Goal: Task Accomplishment & Management: Manage account settings

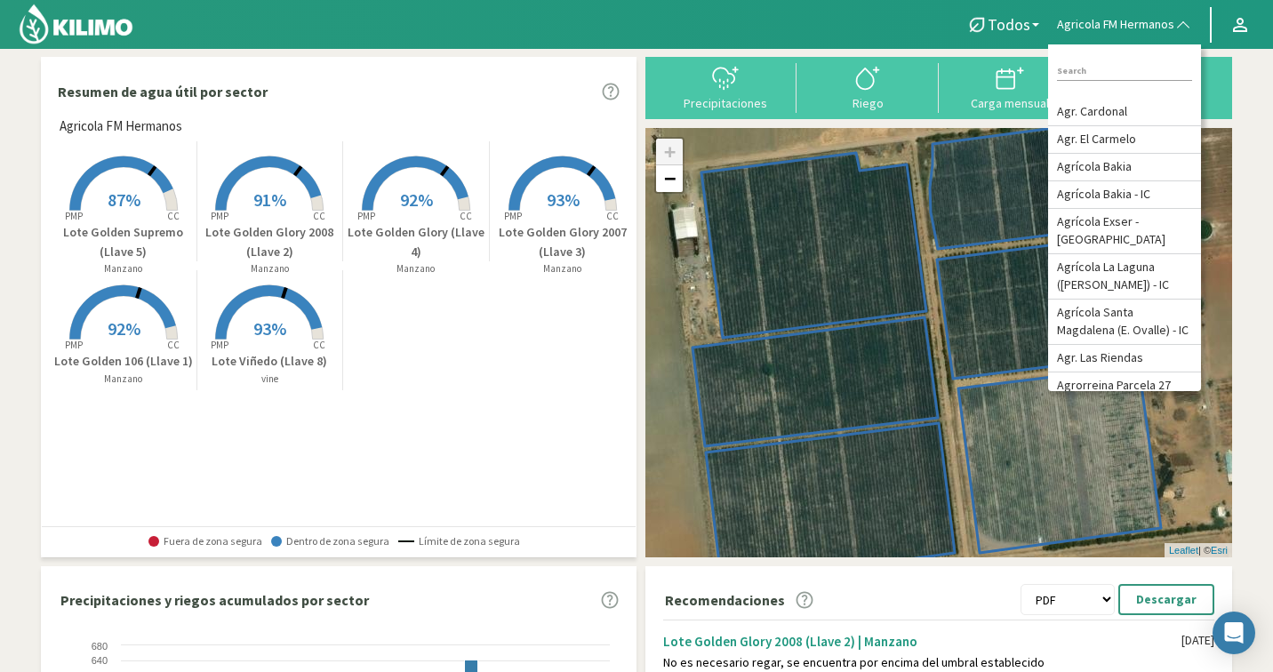
select select "2: PDF"
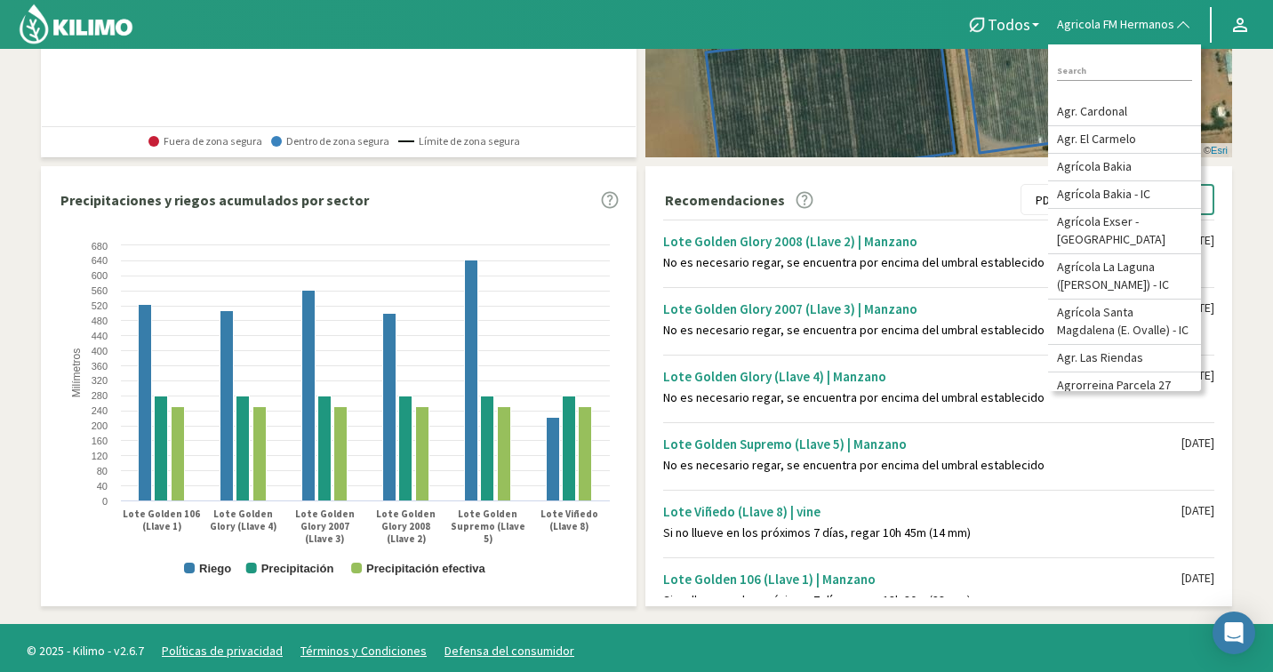
scroll to position [23, 0]
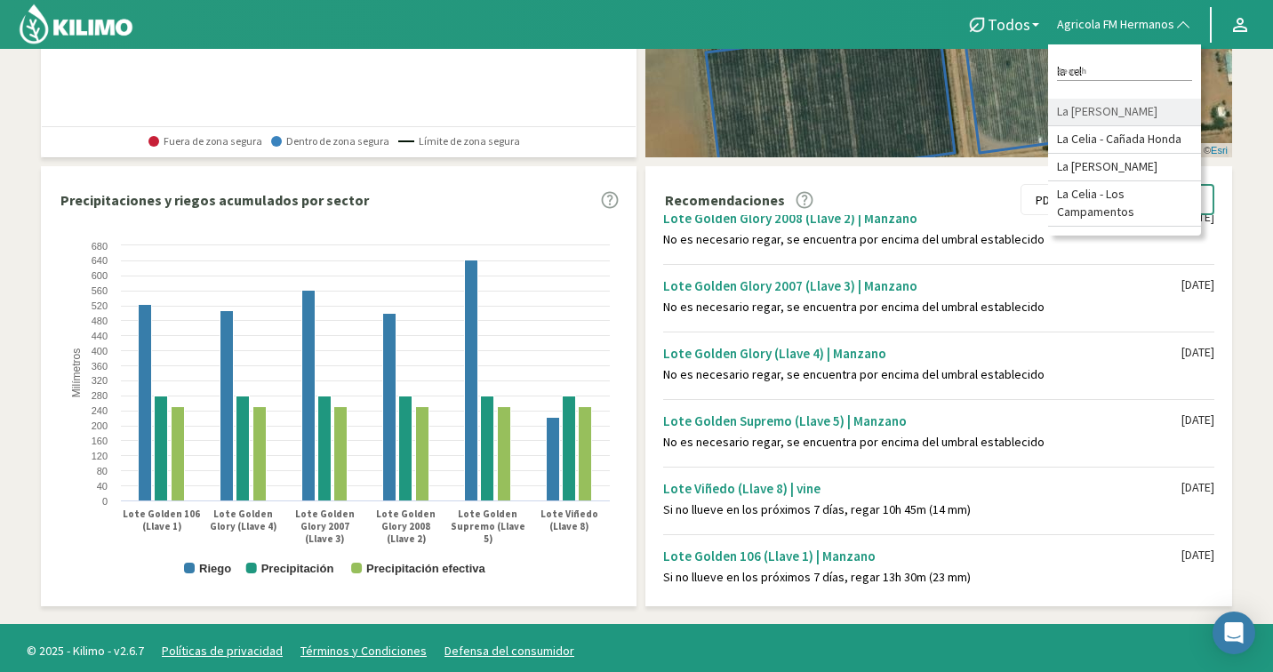
type input "la cel"
click at [1168, 112] on li "La [PERSON_NAME]" at bounding box center [1124, 113] width 153 height 28
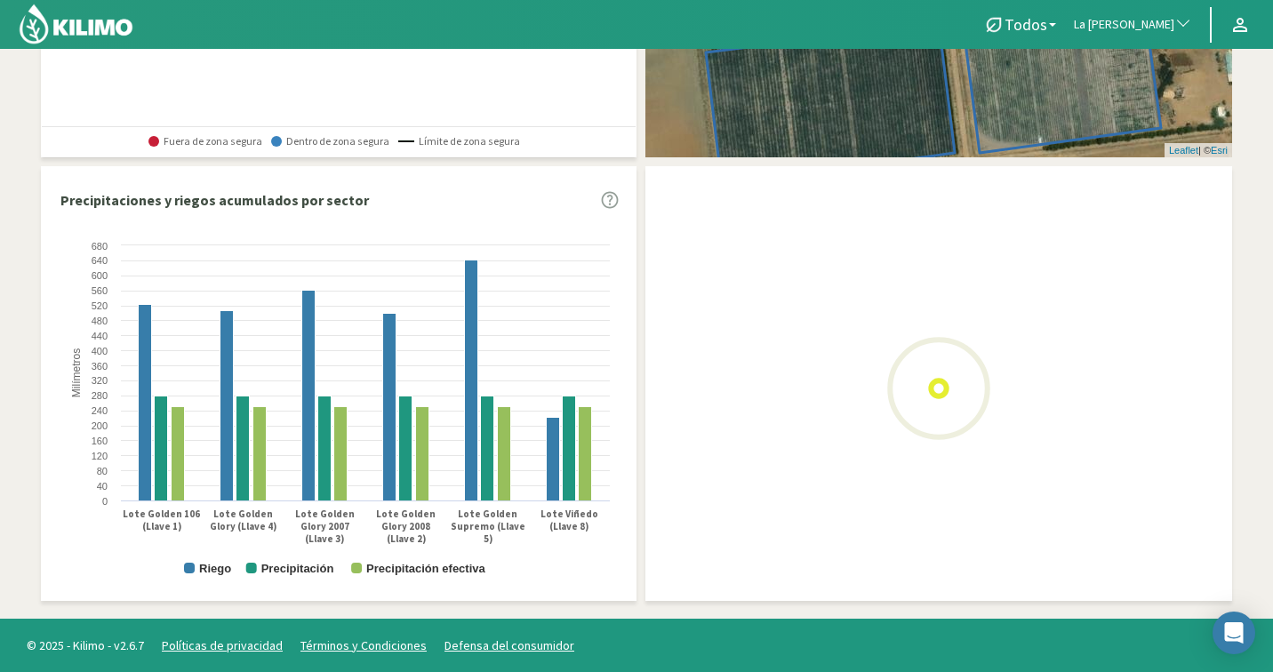
select select "2: PDF"
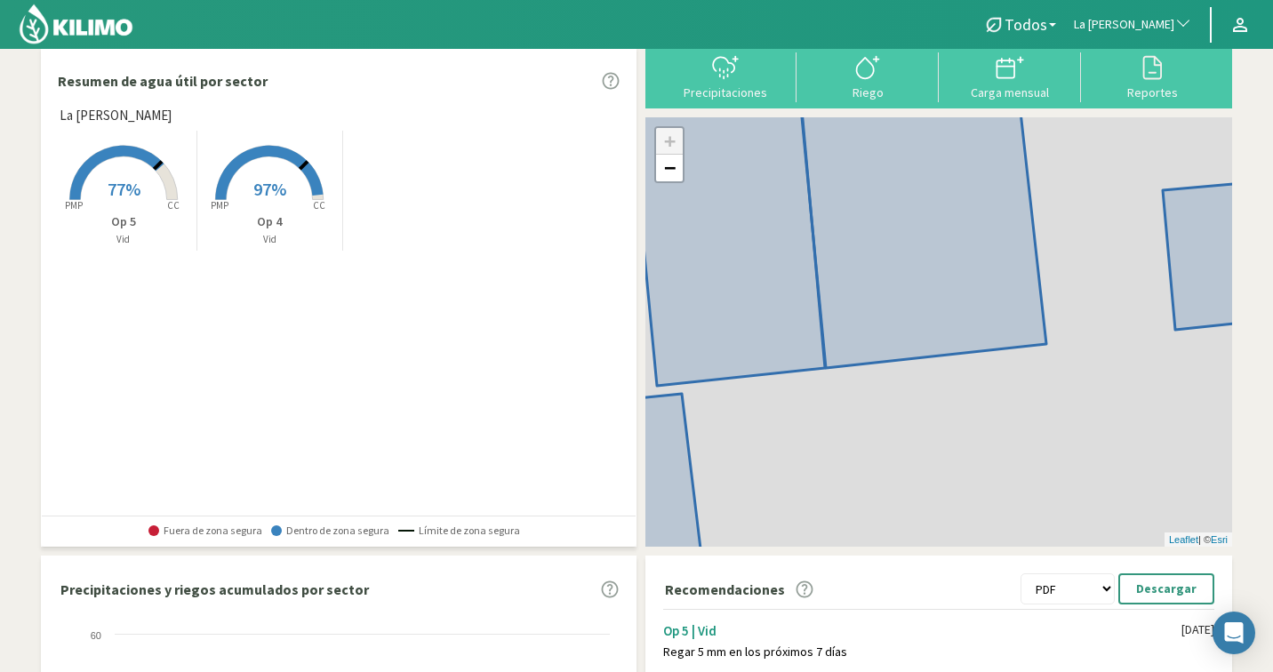
scroll to position [0, 0]
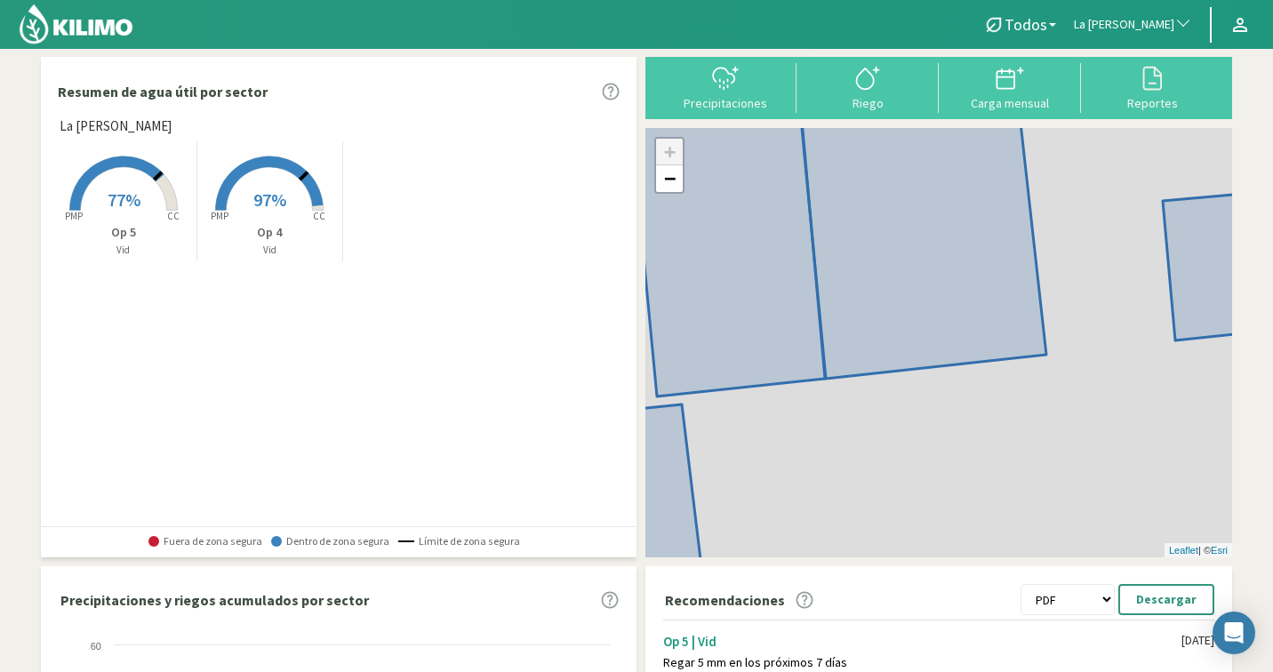
click at [280, 228] on p "Op 4" at bounding box center [270, 232] width 146 height 19
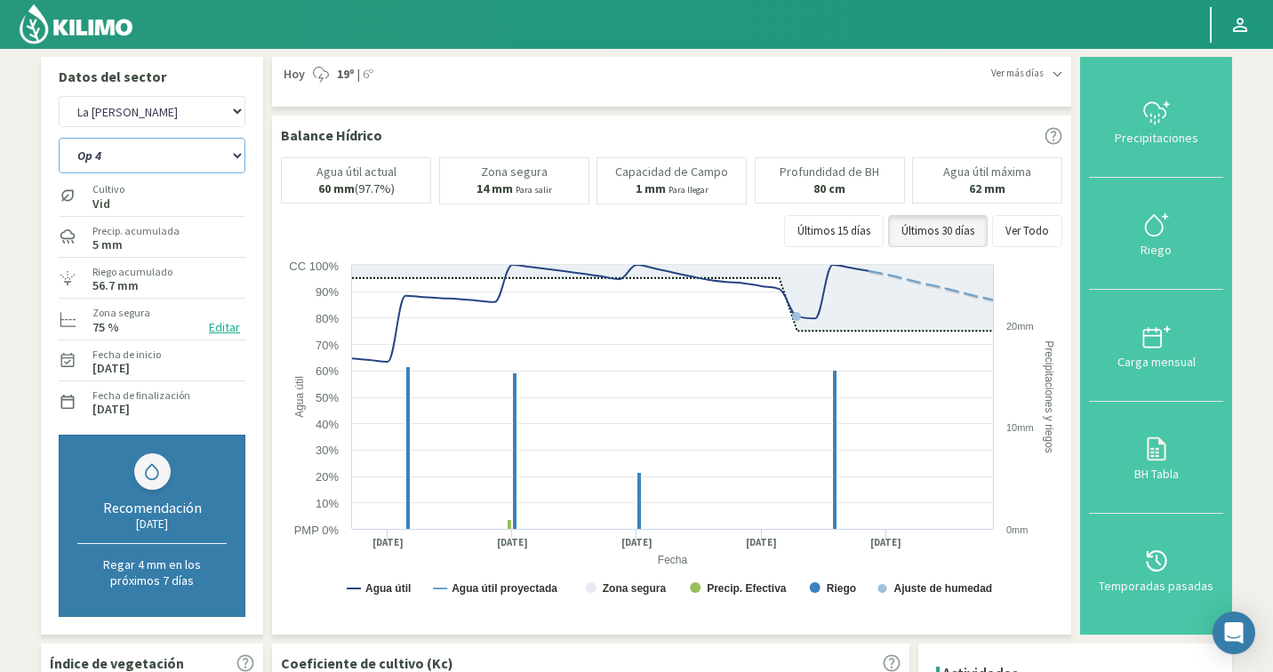
click at [142, 168] on select "Op 4 Op 5" at bounding box center [152, 156] width 187 height 36
click at [188, 111] on select "Agr. Cardonal Agr. El Carmelo Agrícola Bakia Agrícola [GEOGRAPHIC_DATA] - IC Ag…" at bounding box center [152, 111] width 187 height 31
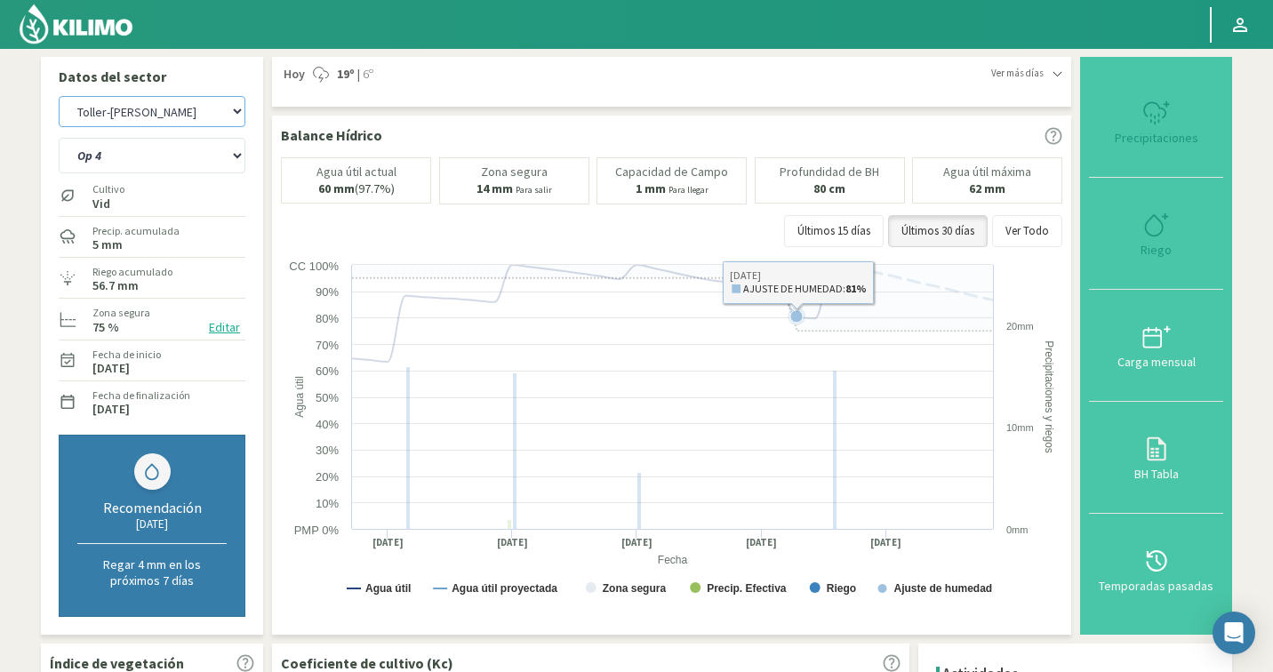
select select "550: Object"
select select "2: Object"
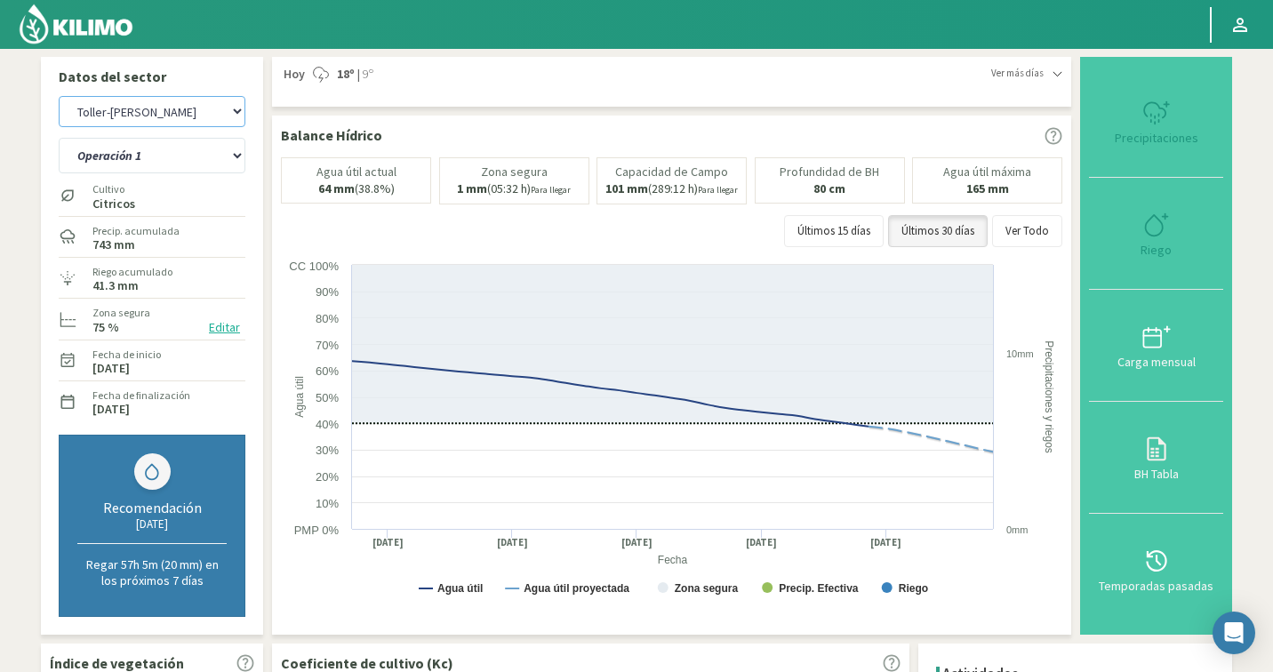
click at [158, 120] on select "Agr. Cardonal Agr. El Carmelo Agrícola Bakia Agrícola [GEOGRAPHIC_DATA] - IC Ag…" at bounding box center [152, 111] width 187 height 31
select select "831: Object"
select select "5: Object"
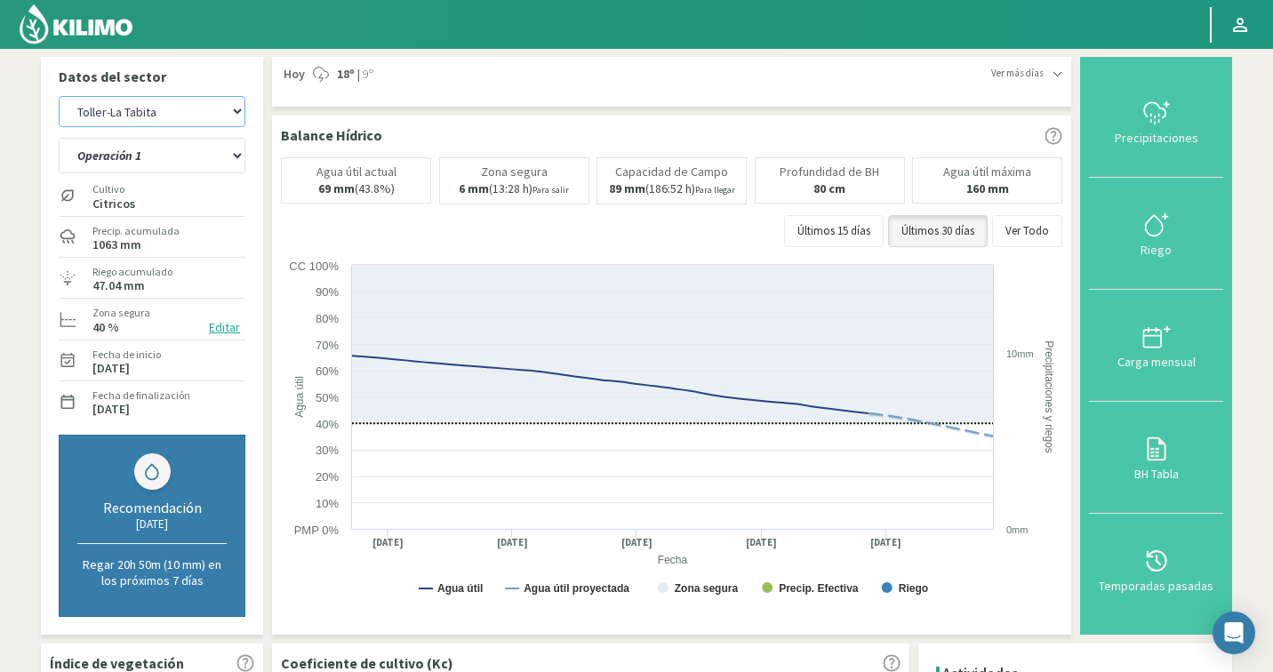
click at [164, 104] on select "Agr. Cardonal Agr. El Carmelo Agrícola Bakia Agrícola [GEOGRAPHIC_DATA] - IC Ag…" at bounding box center [152, 111] width 187 height 31
select select "1070: Object"
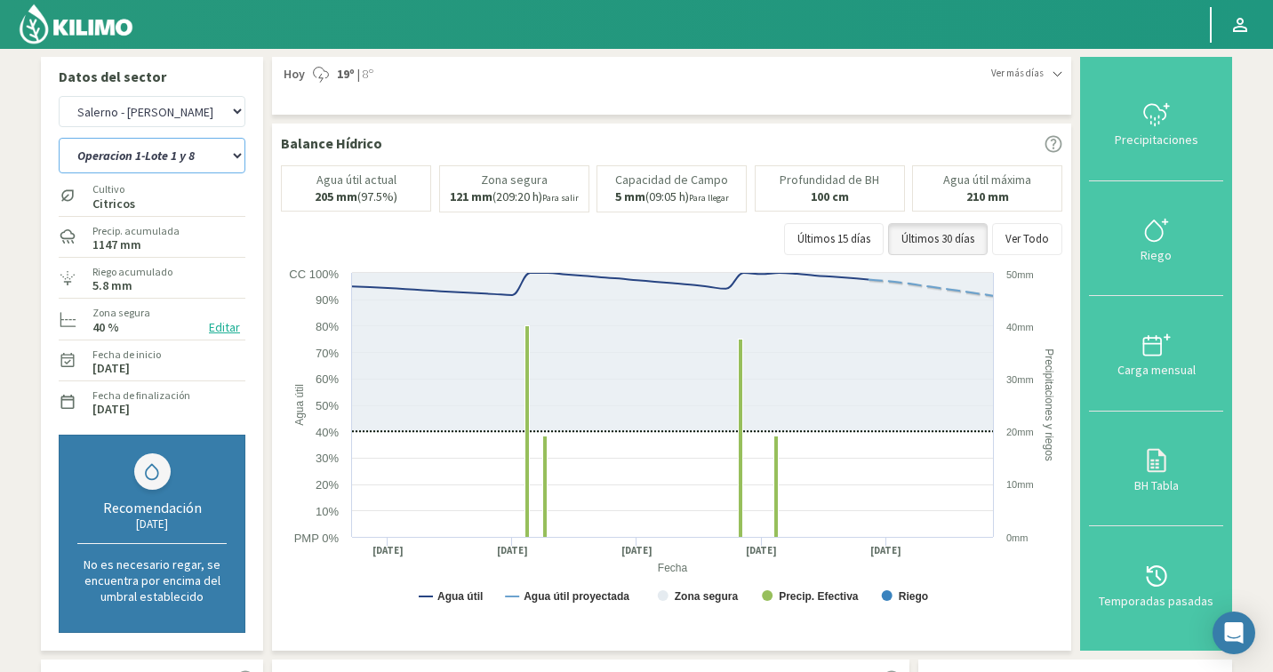
click at [184, 156] on select "Operacion 1-Lote 1 y 8 Operacion 2-Lote 2 Operacion 7-Lote 7" at bounding box center [152, 156] width 187 height 36
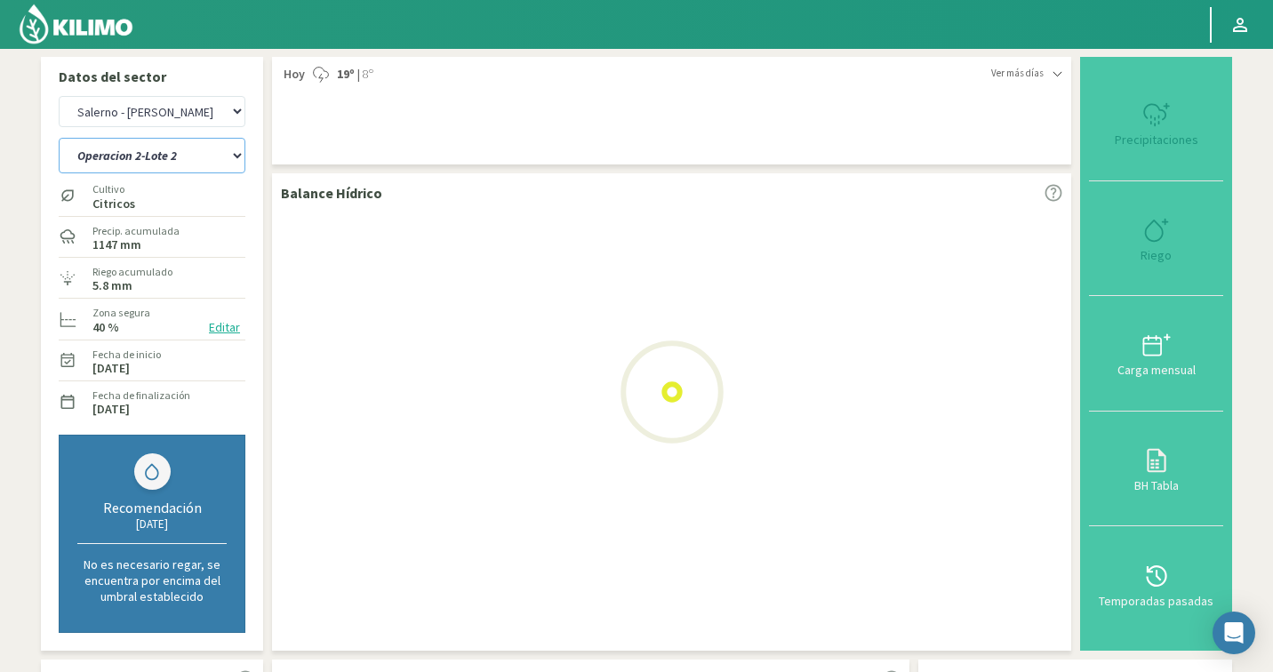
select select "9: Object"
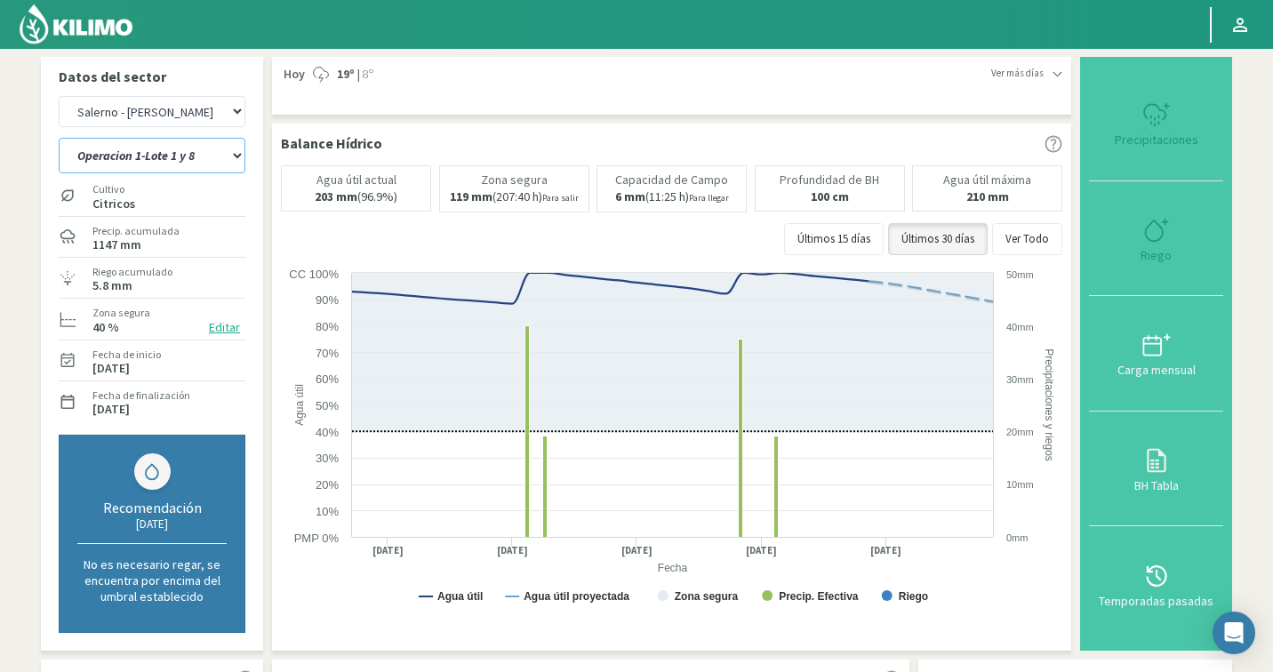
select select "1350: Object"
click at [191, 159] on select "Operacion 1-Lote 1 y 8 Operacion 2-Lote 2 Operacion 7-Lote 7" at bounding box center [152, 156] width 187 height 36
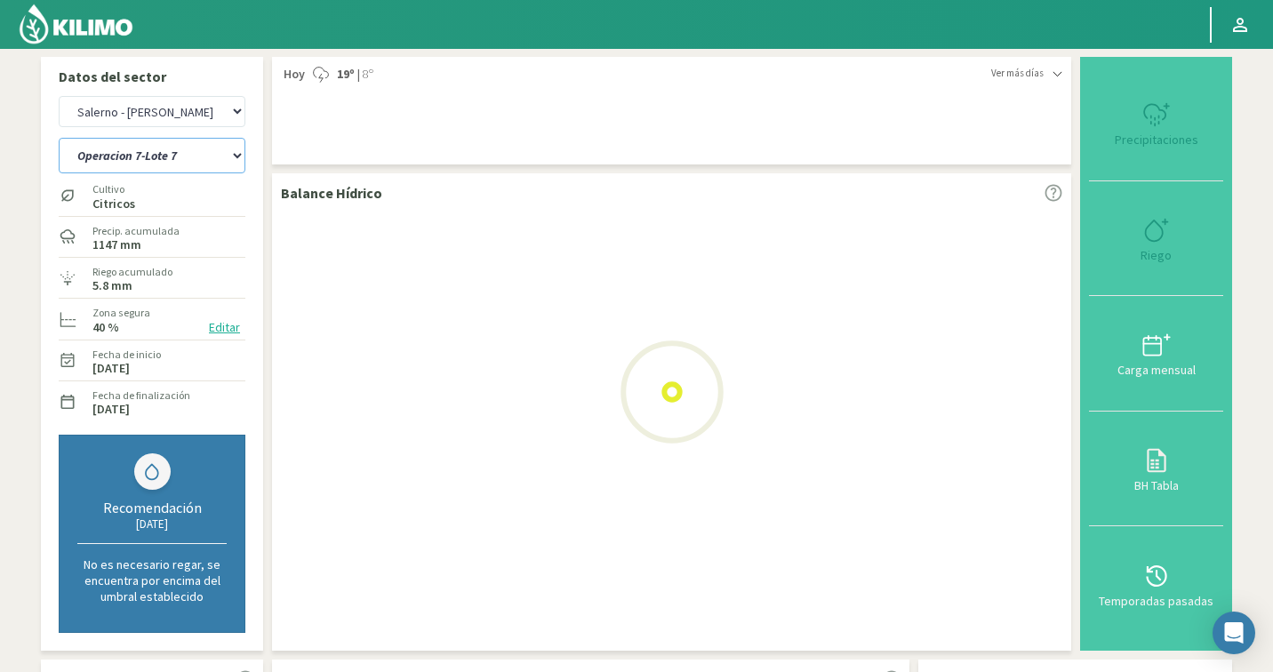
select select "13: Object"
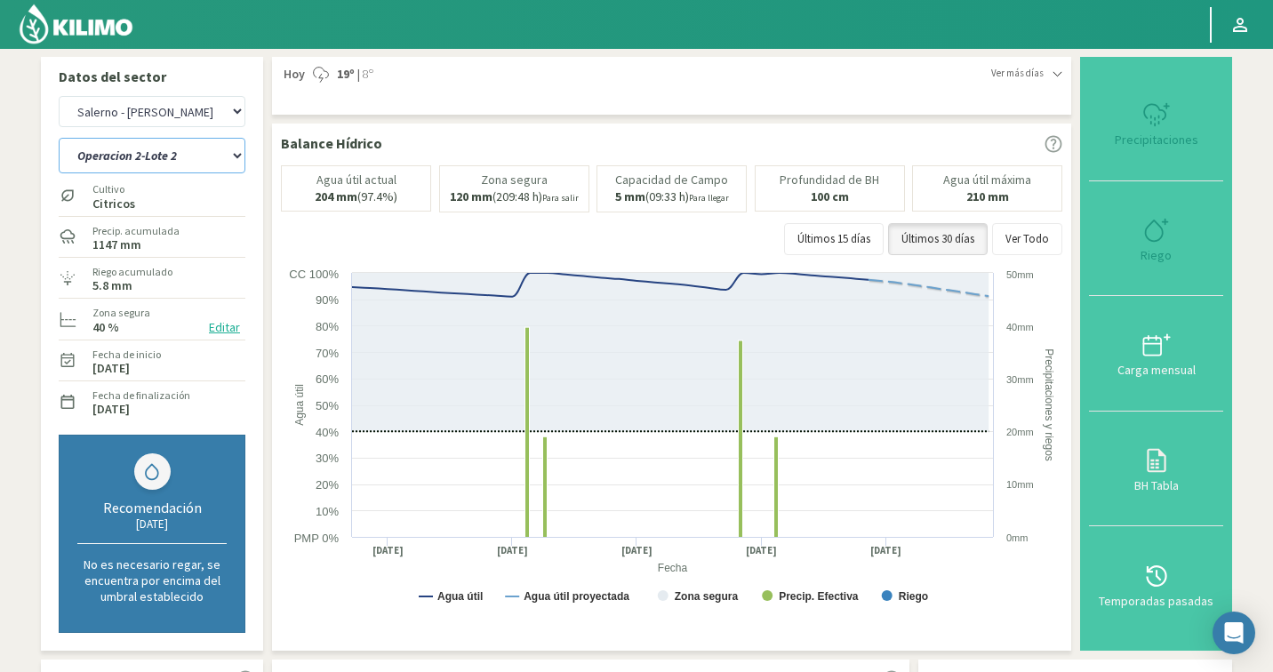
select select "1630: Object"
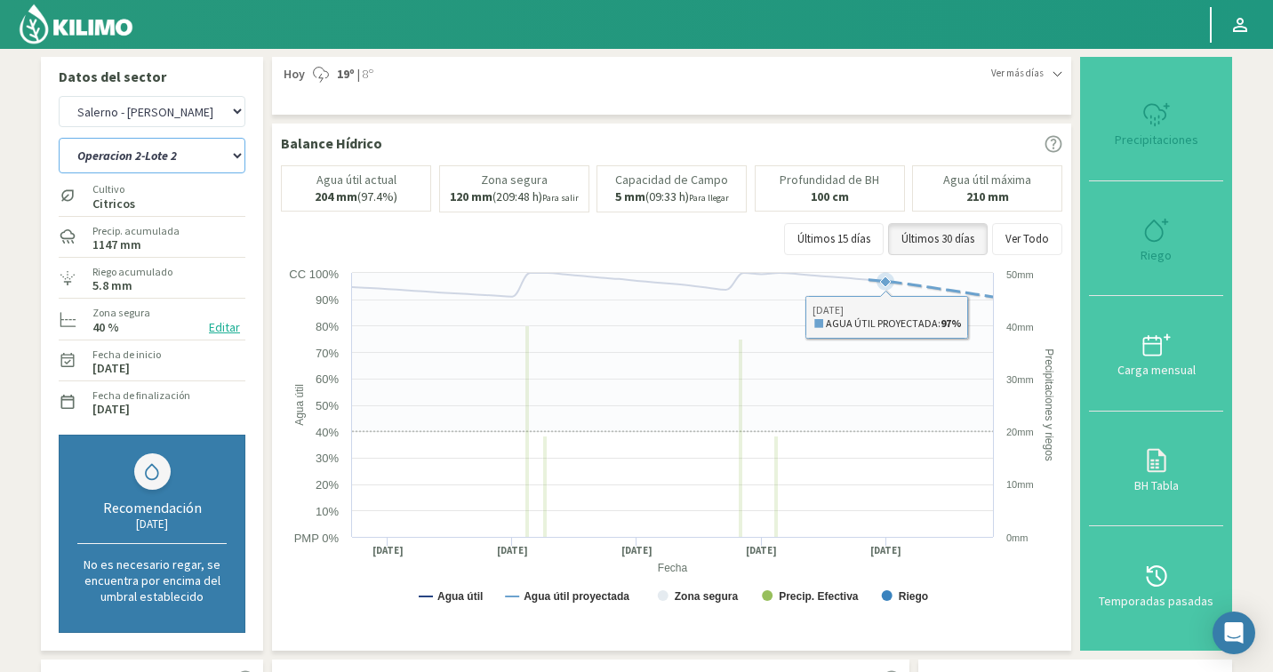
select select "17: Object"
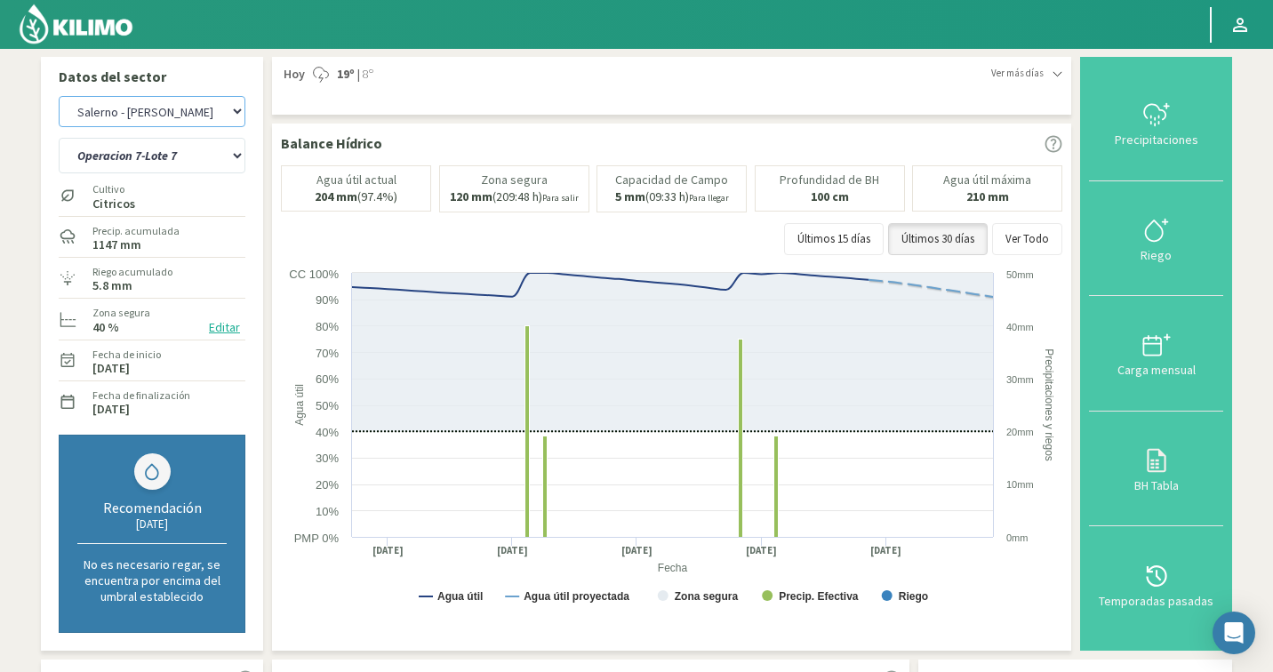
click at [119, 116] on select "Agr. Cardonal Agr. El Carmelo Agrícola Bakia Agrícola [GEOGRAPHIC_DATA] - IC Ag…" at bounding box center [152, 111] width 187 height 31
select select "1952: Object"
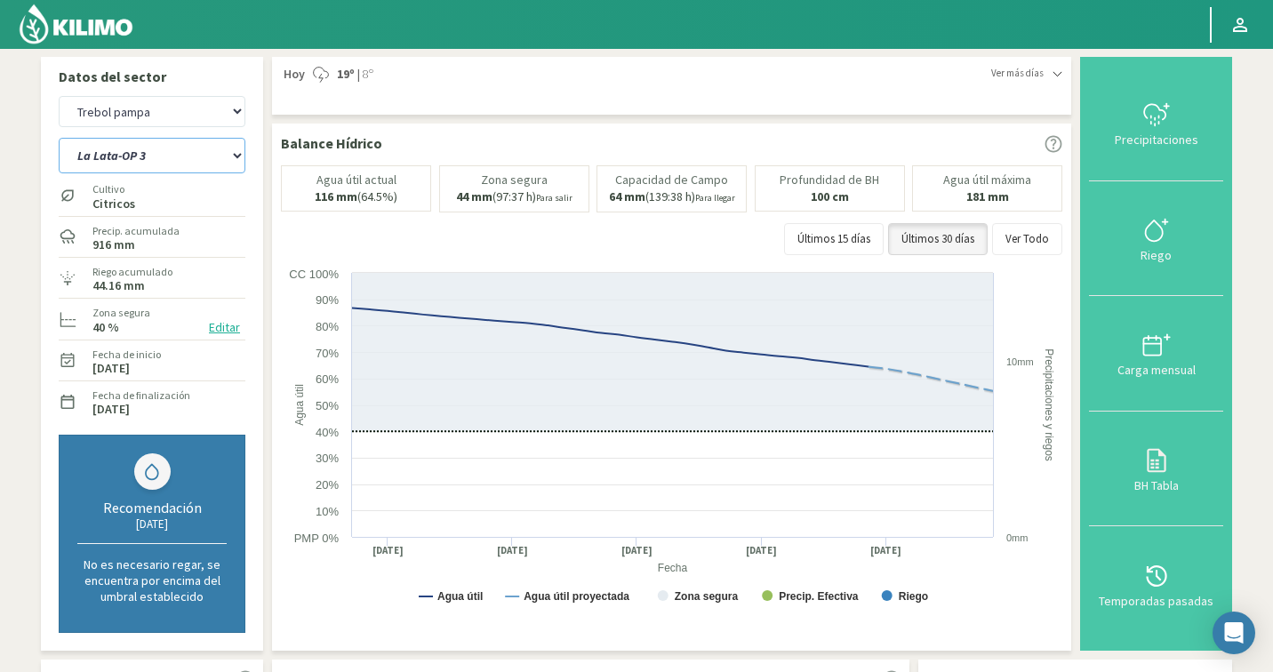
click at [132, 162] on select "La Lata-OP 3 Operación 1 Operación 2" at bounding box center [152, 156] width 187 height 36
select select "19: Object"
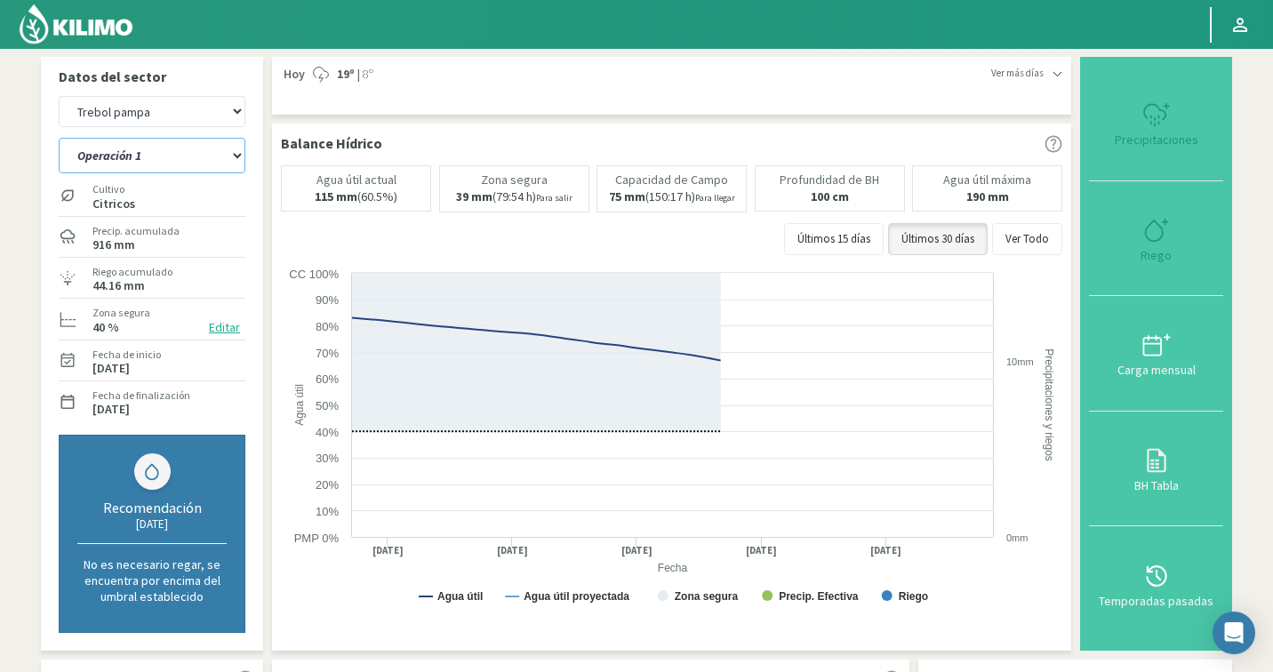
select select "2232: Object"
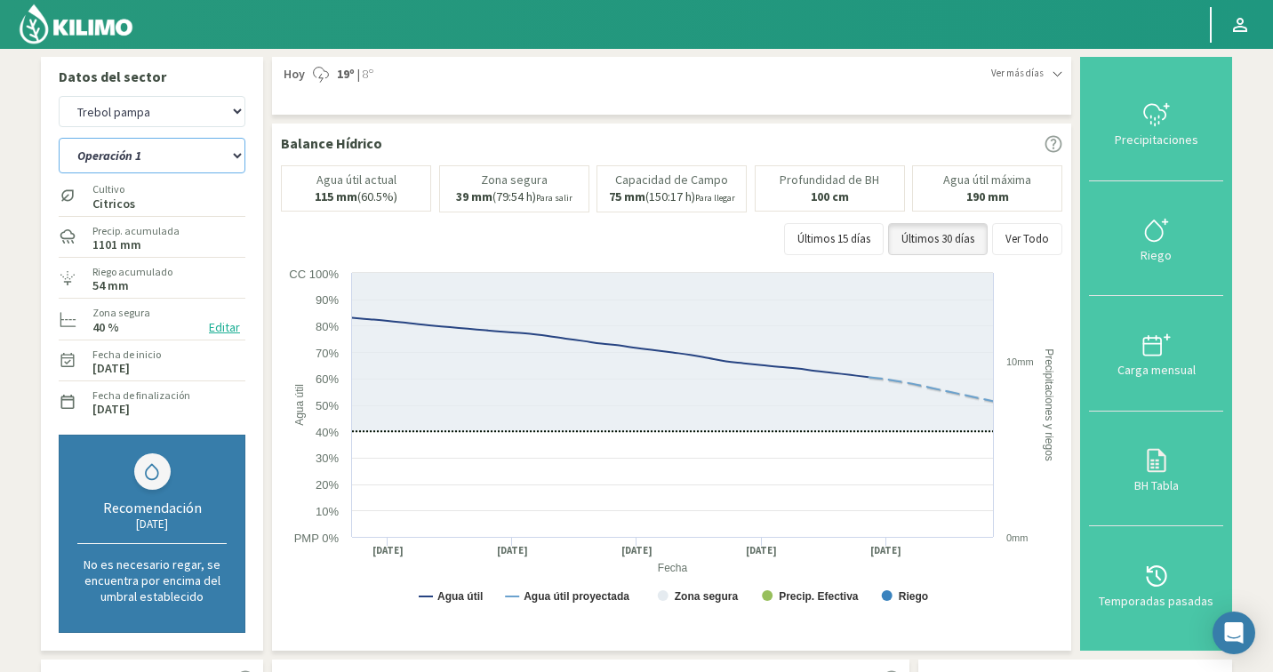
click at [121, 150] on select "La Lata-OP 3 Operación 1 Operación 2" at bounding box center [152, 156] width 187 height 36
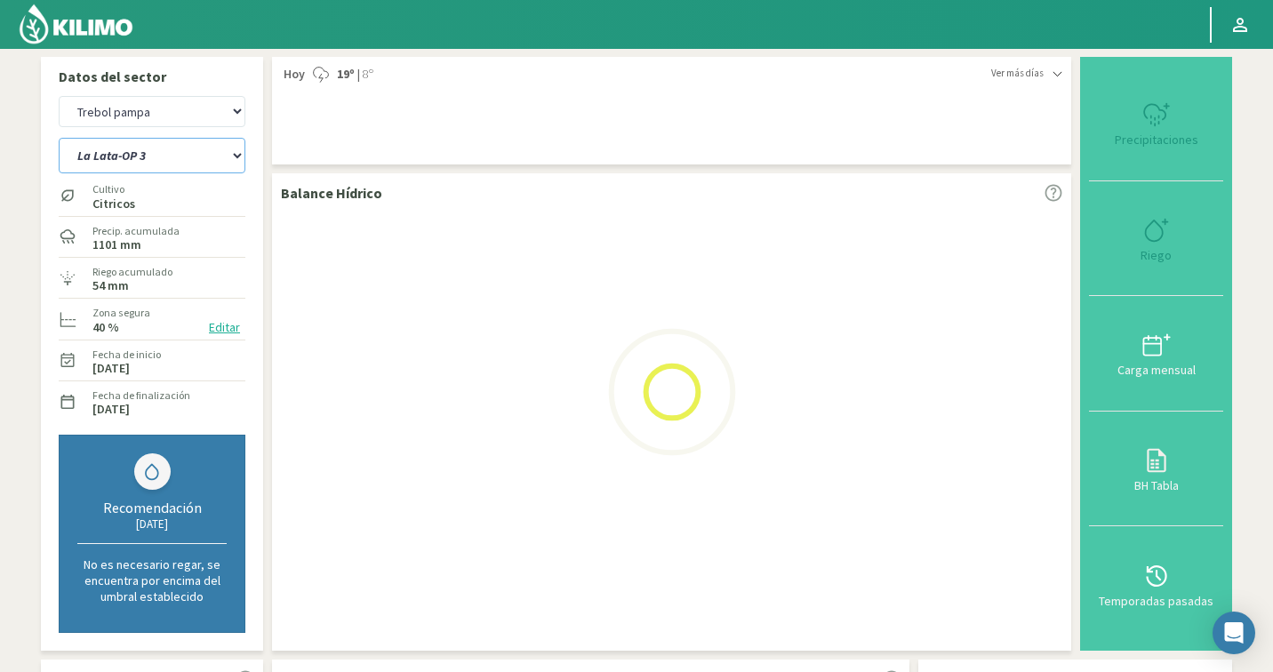
select select "22: Object"
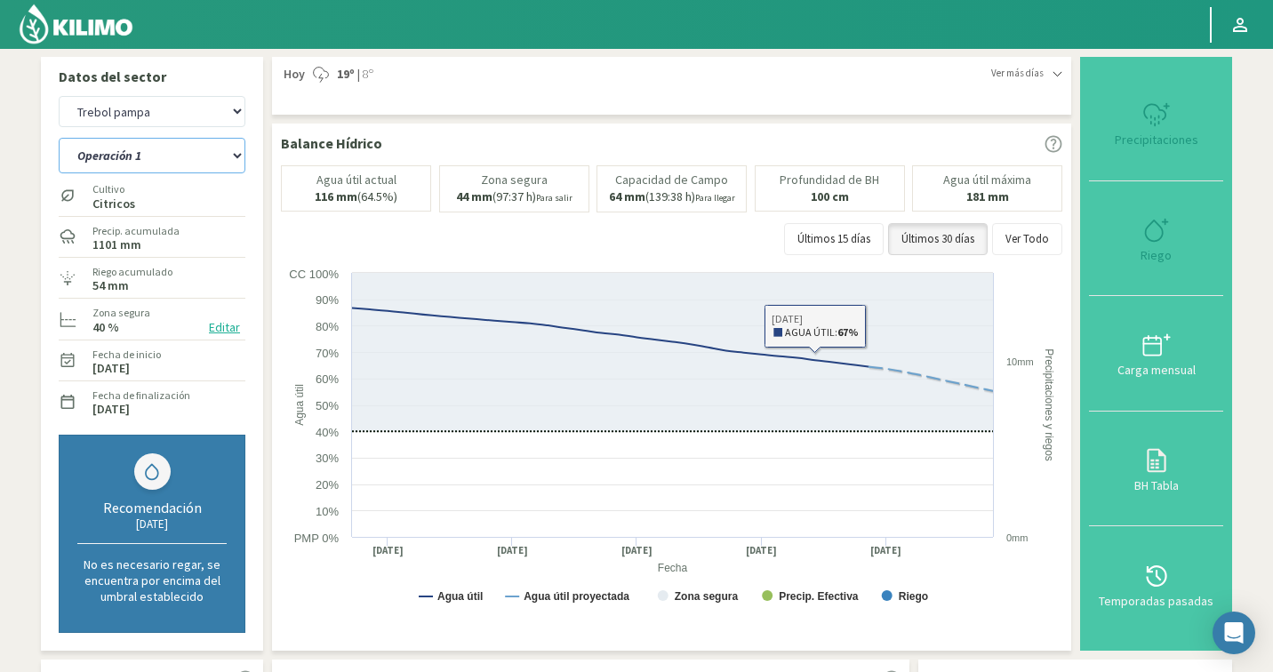
select select "2512: Object"
select select "24: Object"
click at [184, 115] on select "Agr. Cardonal Agr. El Carmelo Agrícola Bakia Agrícola [GEOGRAPHIC_DATA] - IC Ag…" at bounding box center [152, 111] width 187 height 31
select select "2724: Object"
select select "27: Object"
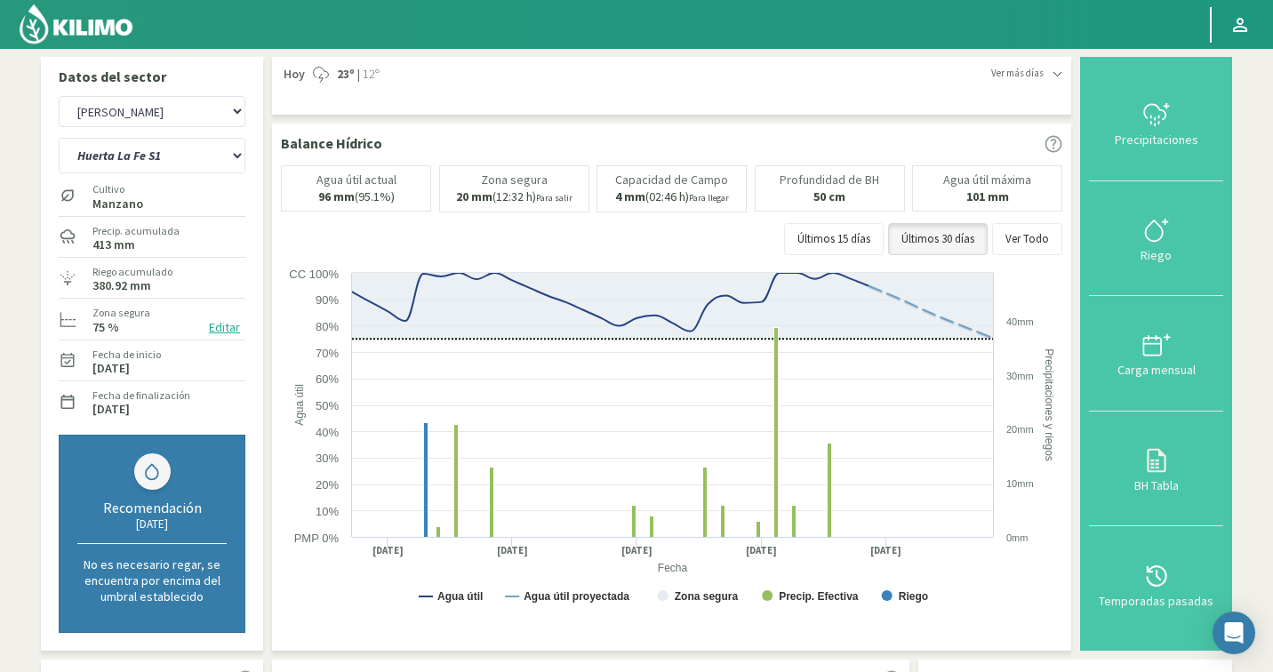
click at [1044, 76] on span "Ver más días" at bounding box center [1017, 73] width 52 height 15
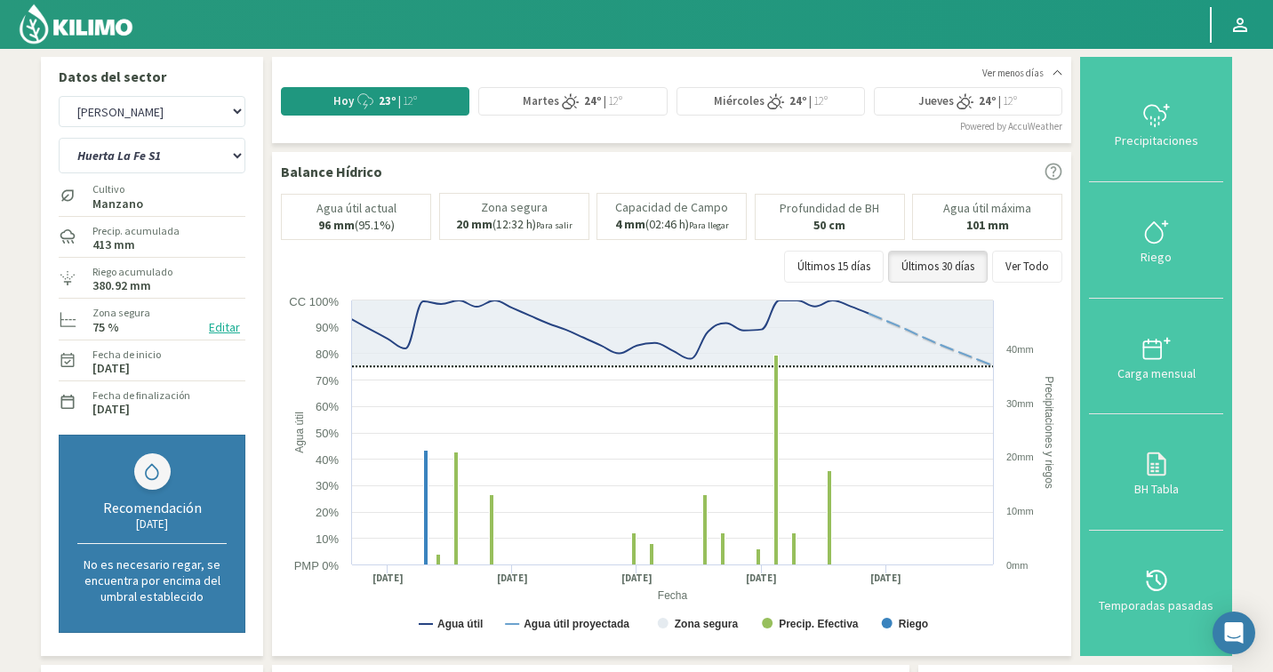
click at [226, 327] on button "Editar" at bounding box center [225, 327] width 42 height 20
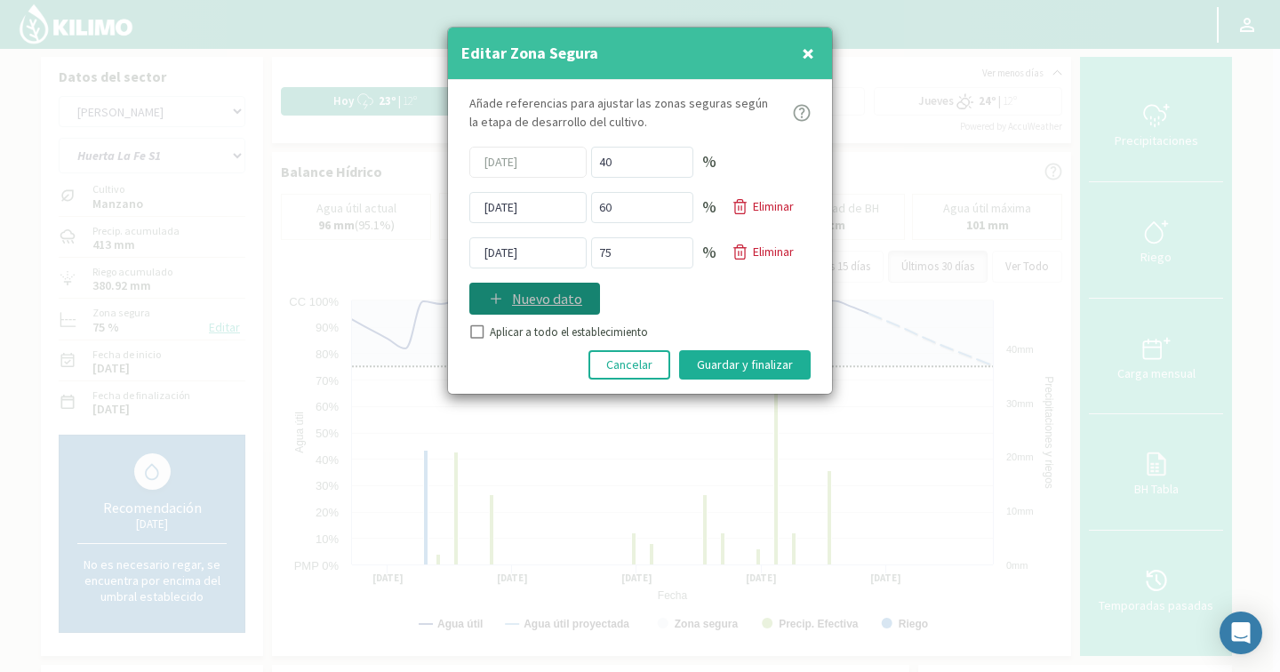
click at [539, 288] on p "Nuevo dato" at bounding box center [547, 298] width 70 height 21
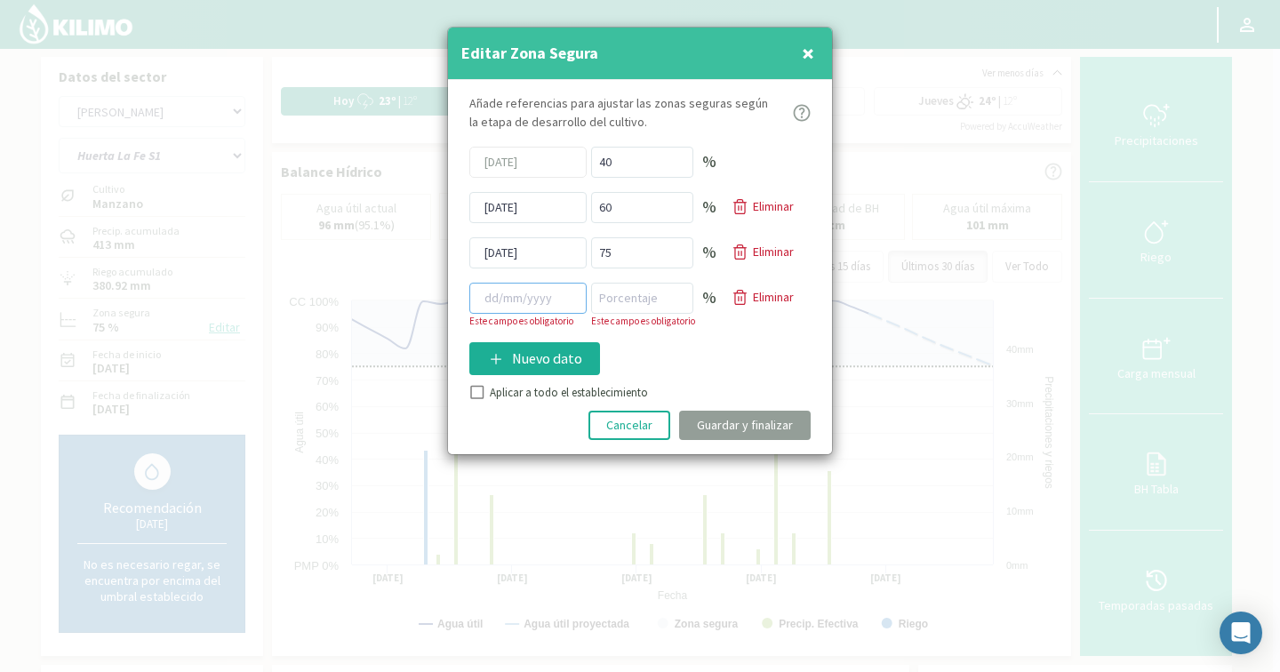
click at [541, 297] on input at bounding box center [527, 298] width 117 height 31
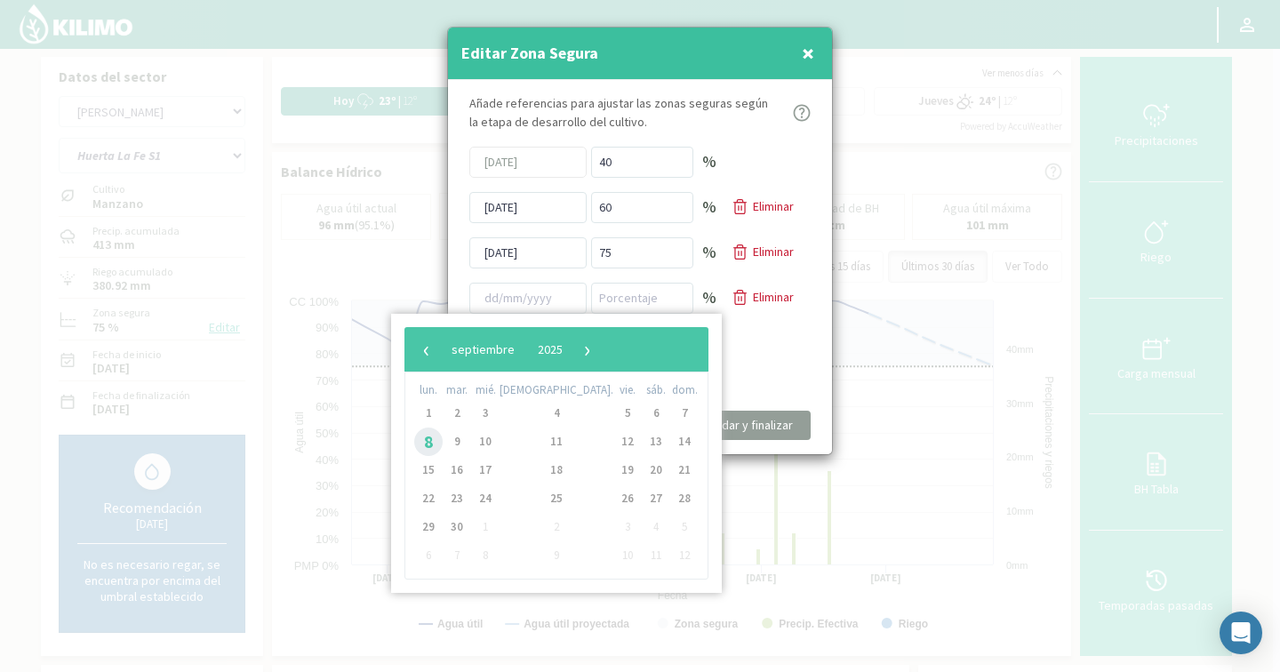
click at [432, 447] on span "8" at bounding box center [428, 442] width 28 height 28
type input "[DATE]"
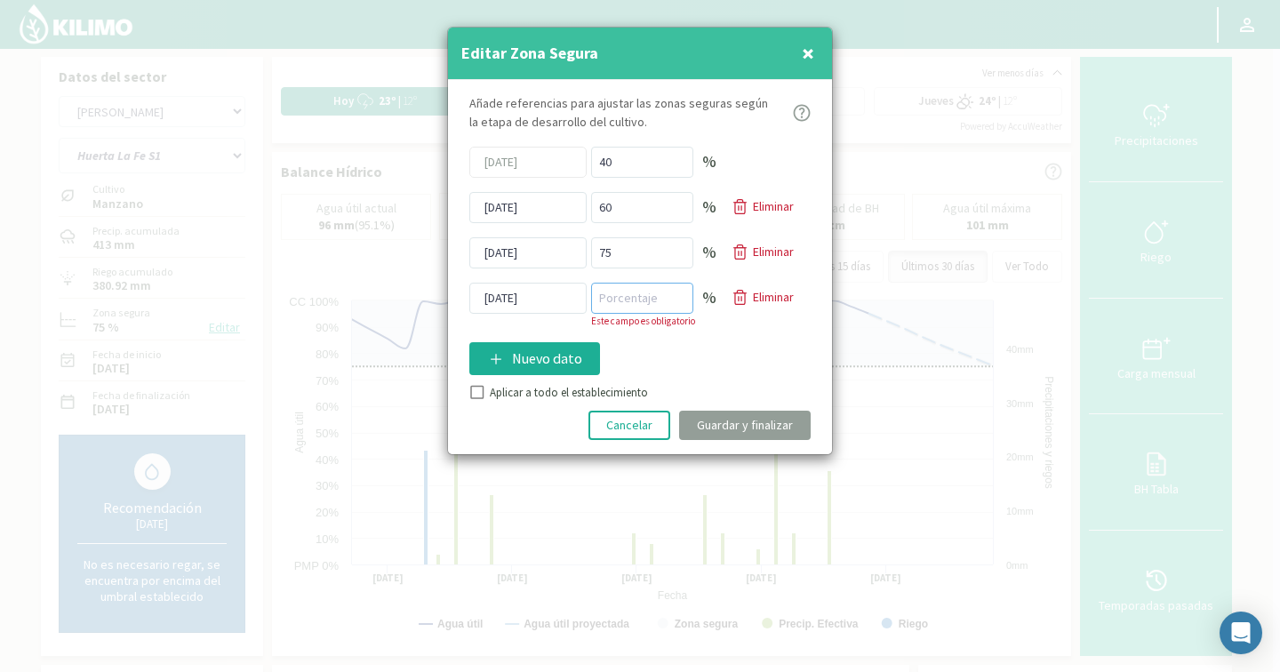
click at [620, 307] on input "number" at bounding box center [642, 298] width 102 height 31
type input "50"
click at [482, 392] on div "Añade referencias para ajustar las zonas seguras según la etapa de desarrollo d…" at bounding box center [640, 267] width 384 height 374
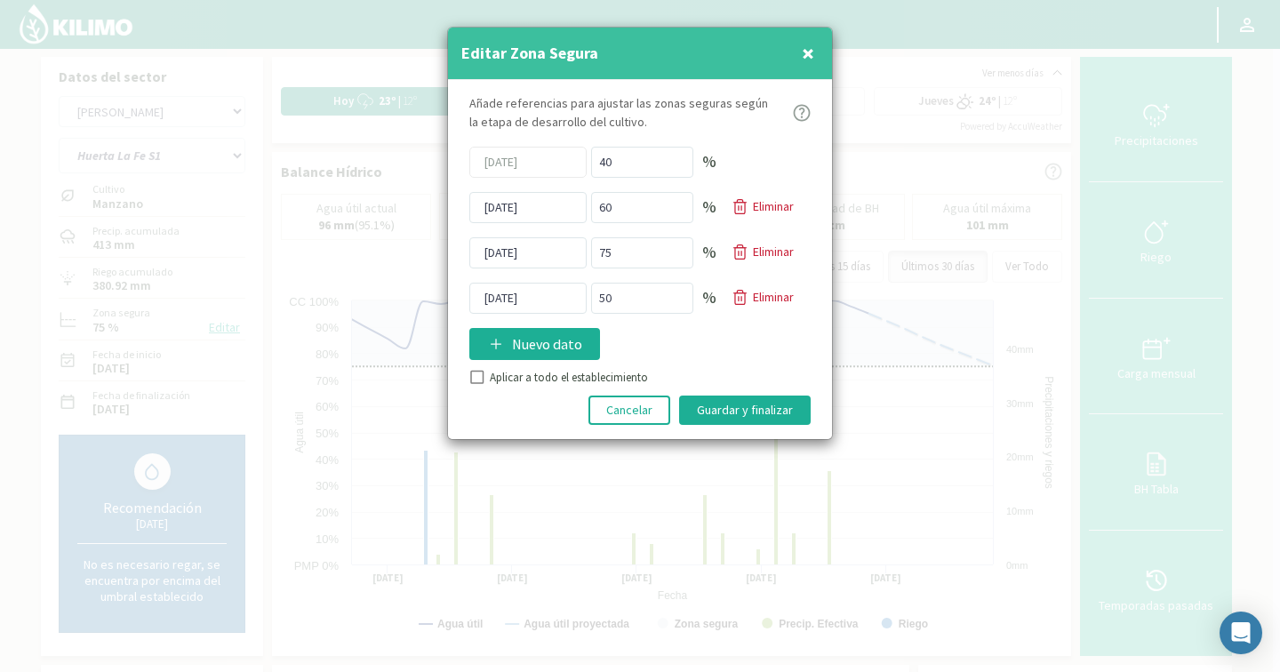
click at [472, 375] on input "Aplicar a todo el establecimiento" at bounding box center [476, 380] width 18 height 18
checkbox input "true"
click at [714, 405] on button "Guardar y finalizar" at bounding box center [745, 410] width 132 height 29
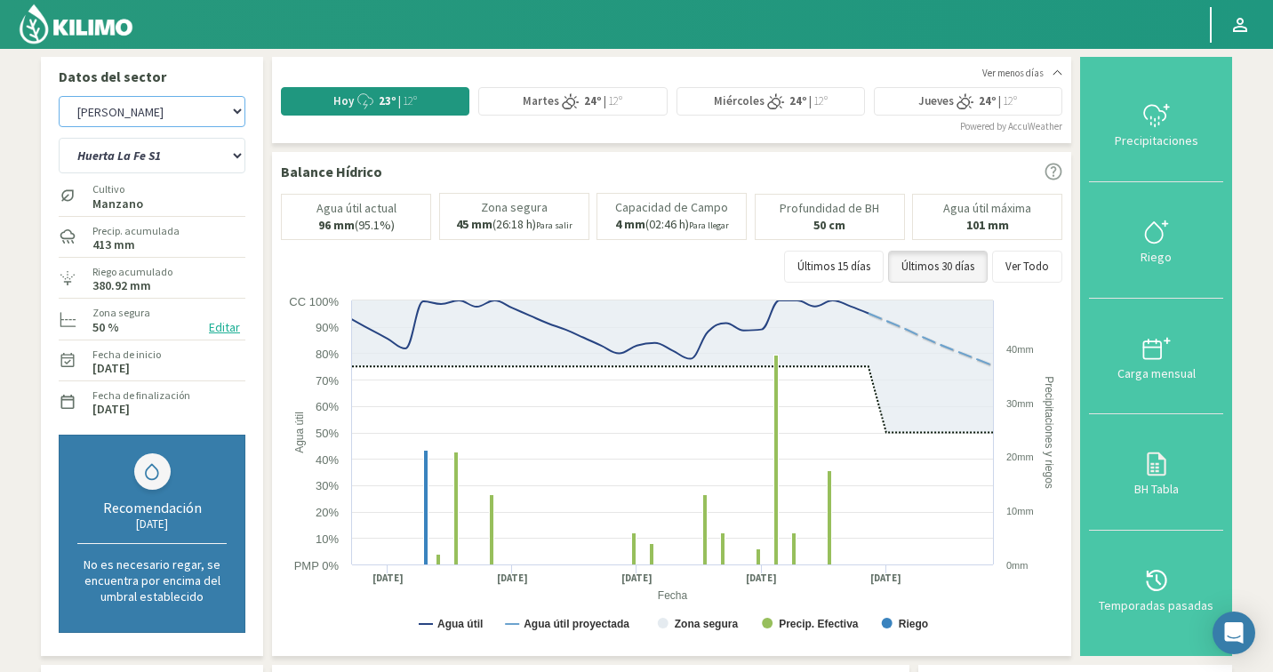
click at [132, 115] on select "Agr. Cardonal Agr. El Carmelo Agrícola Bakia Agrícola [GEOGRAPHIC_DATA] - IC Ag…" at bounding box center [152, 111] width 187 height 31
select select "2643: Object"
click at [170, 98] on select "Agr. Cardonal Agr. El Carmelo Agrícola Bakia Agrícola [GEOGRAPHIC_DATA] - IC Ag…" at bounding box center [152, 111] width 187 height 31
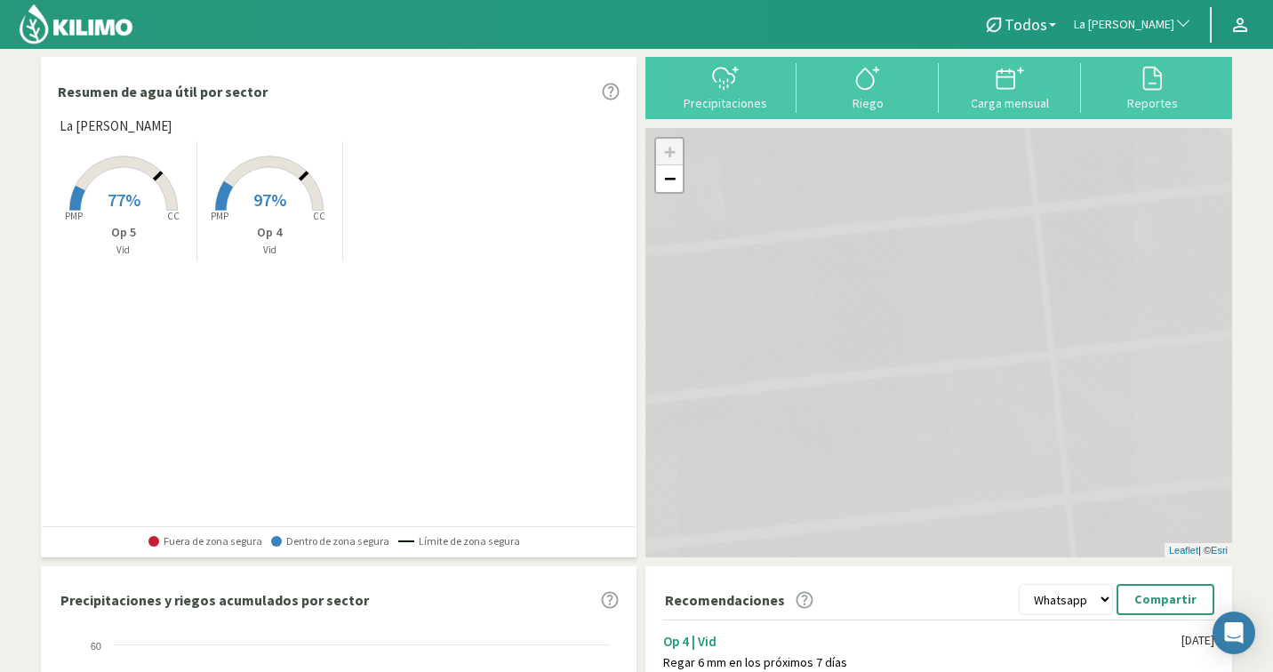
click at [1119, 31] on span "La [PERSON_NAME]" at bounding box center [1124, 25] width 100 height 18
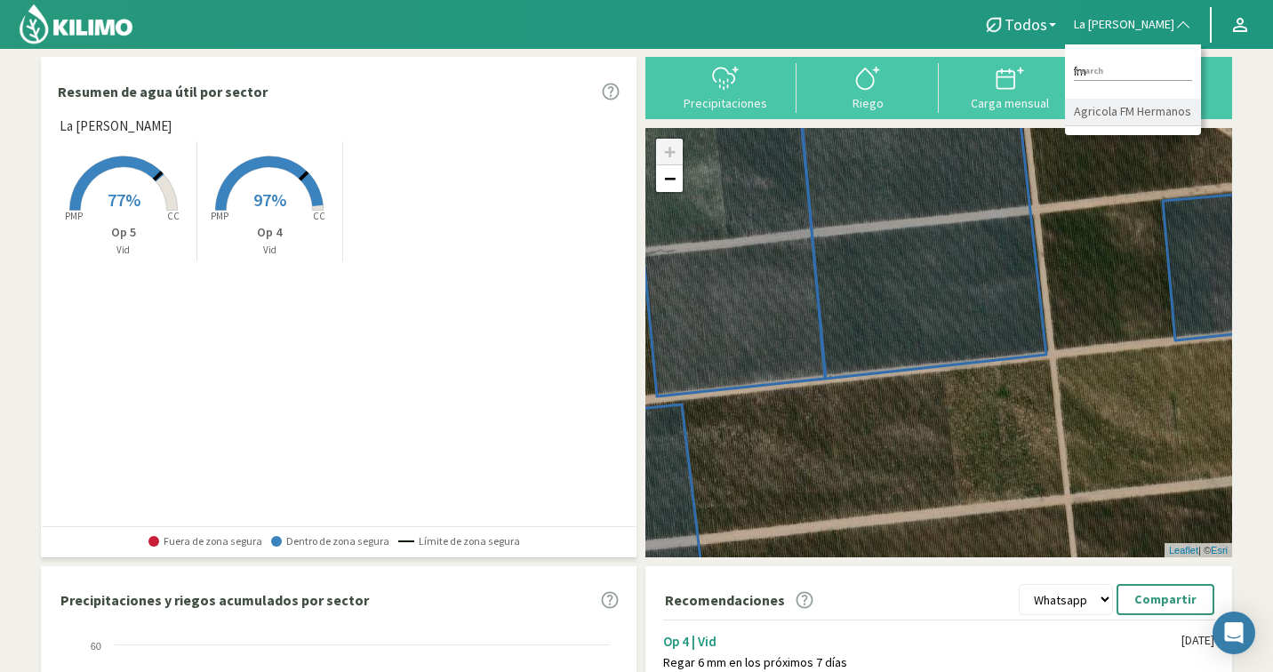
type input "fm"
click at [1131, 105] on li "Agricola FM Hermanos" at bounding box center [1133, 113] width 136 height 28
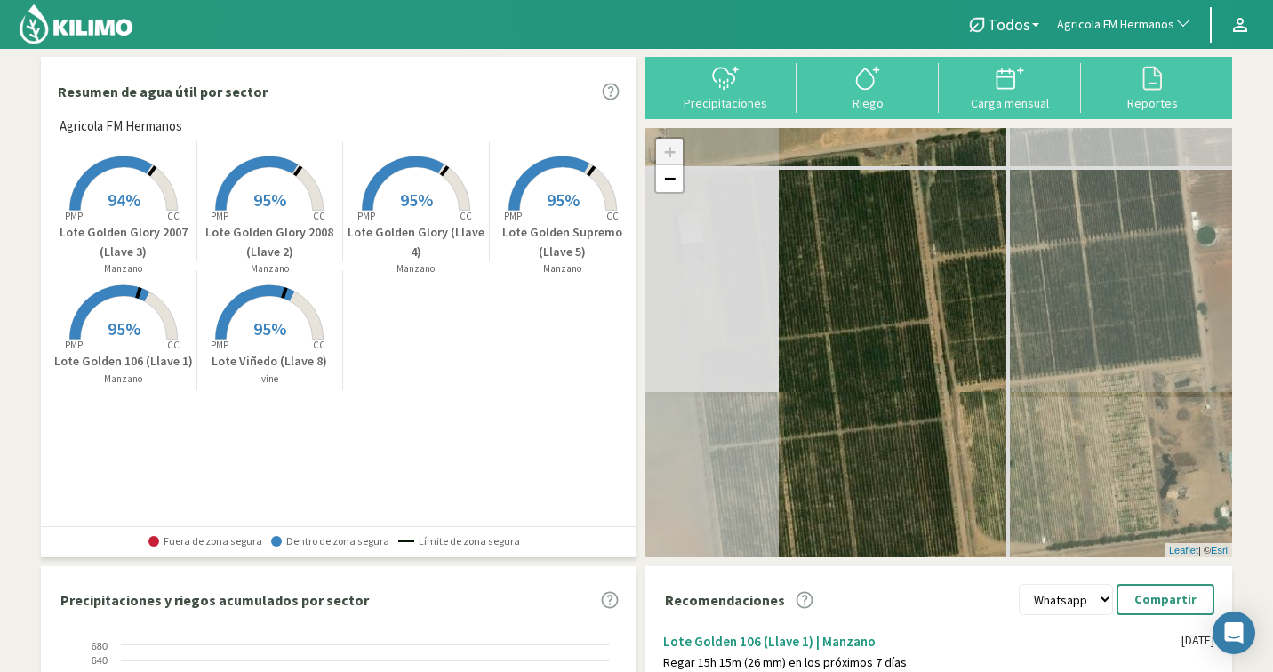
click at [436, 218] on rect at bounding box center [416, 212] width 142 height 142
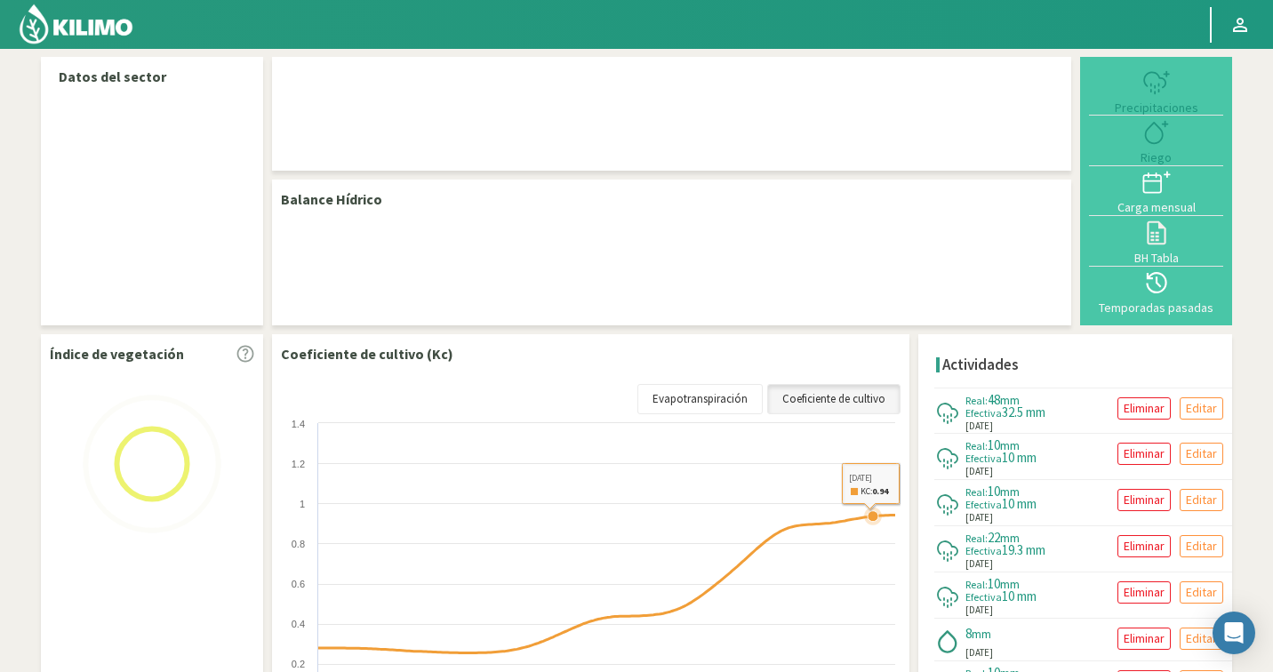
select select "5: Object"
select select "3: Object"
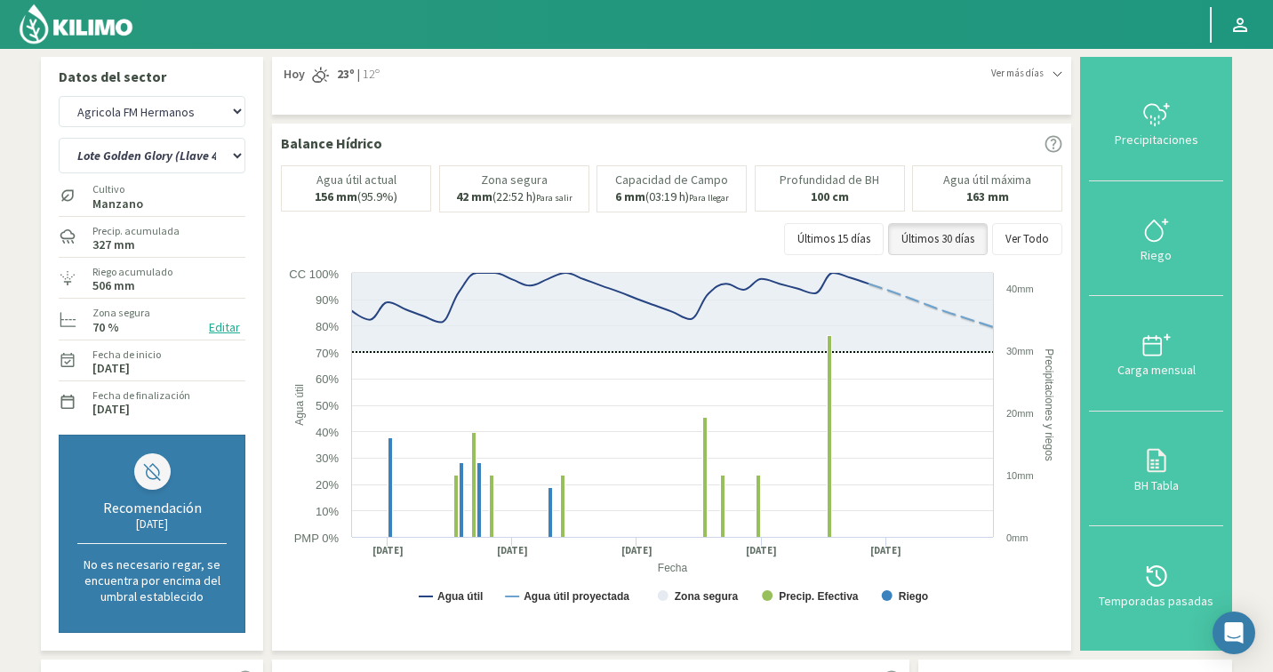
click at [230, 334] on button "Editar" at bounding box center [225, 327] width 42 height 20
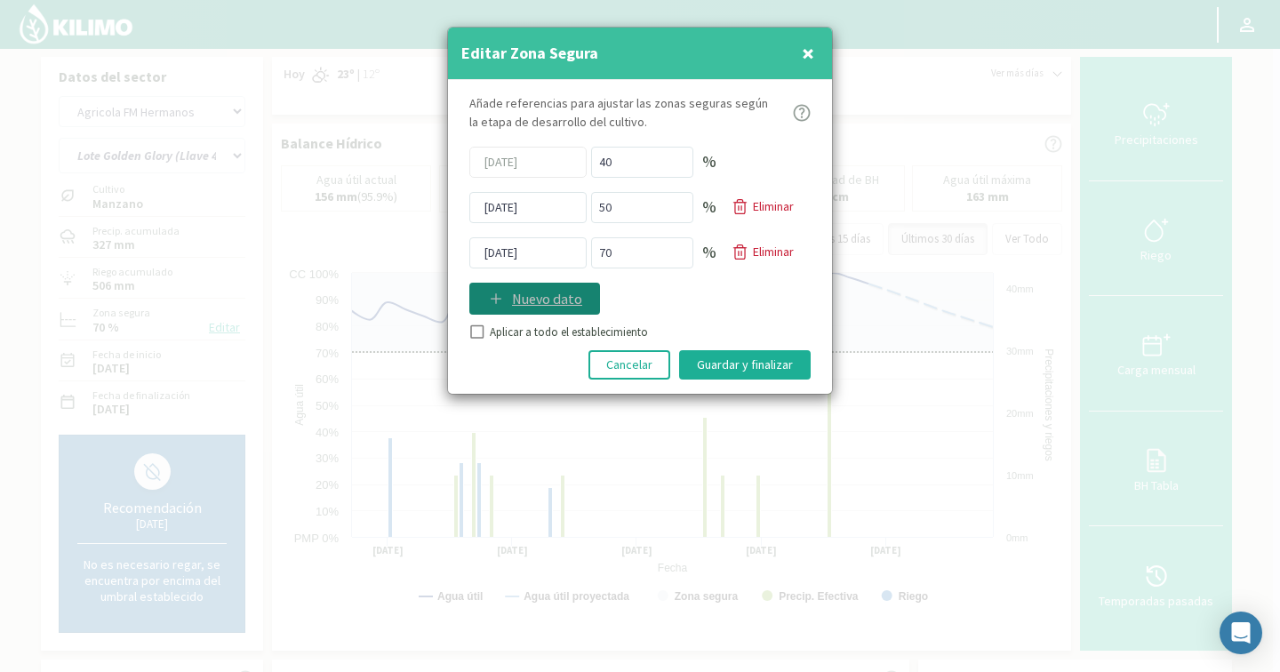
click at [538, 310] on button "Nuevo dato" at bounding box center [534, 299] width 131 height 32
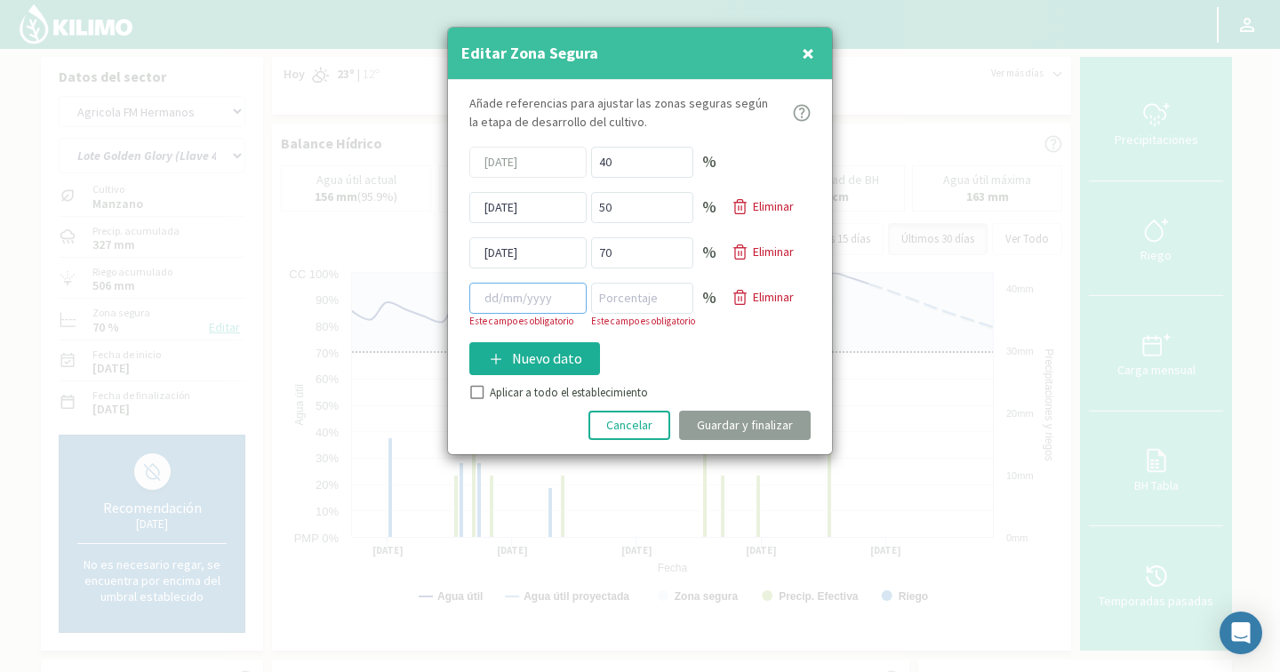
click at [556, 308] on input at bounding box center [527, 298] width 117 height 31
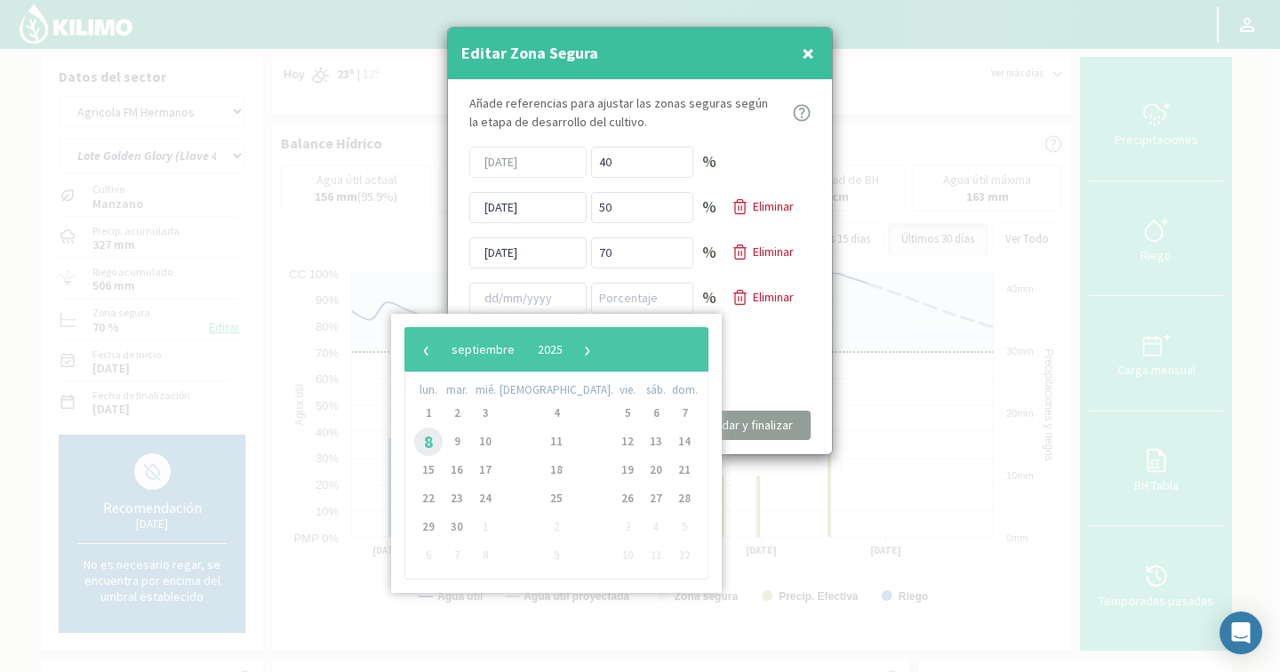
click at [437, 437] on span "8" at bounding box center [428, 442] width 28 height 28
type input "[DATE]"
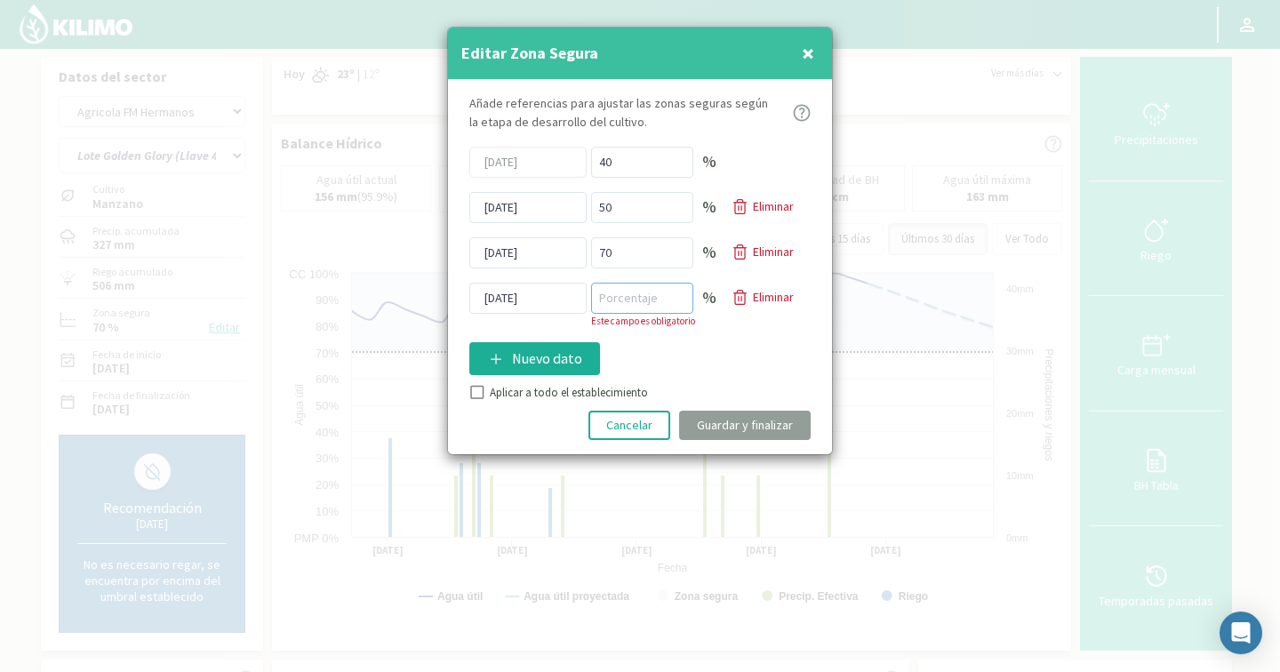
click at [623, 300] on input "number" at bounding box center [642, 298] width 102 height 31
type input "50"
click at [483, 388] on div "Añade referencias para ajustar las zonas seguras según la etapa de desarrollo d…" at bounding box center [640, 267] width 384 height 374
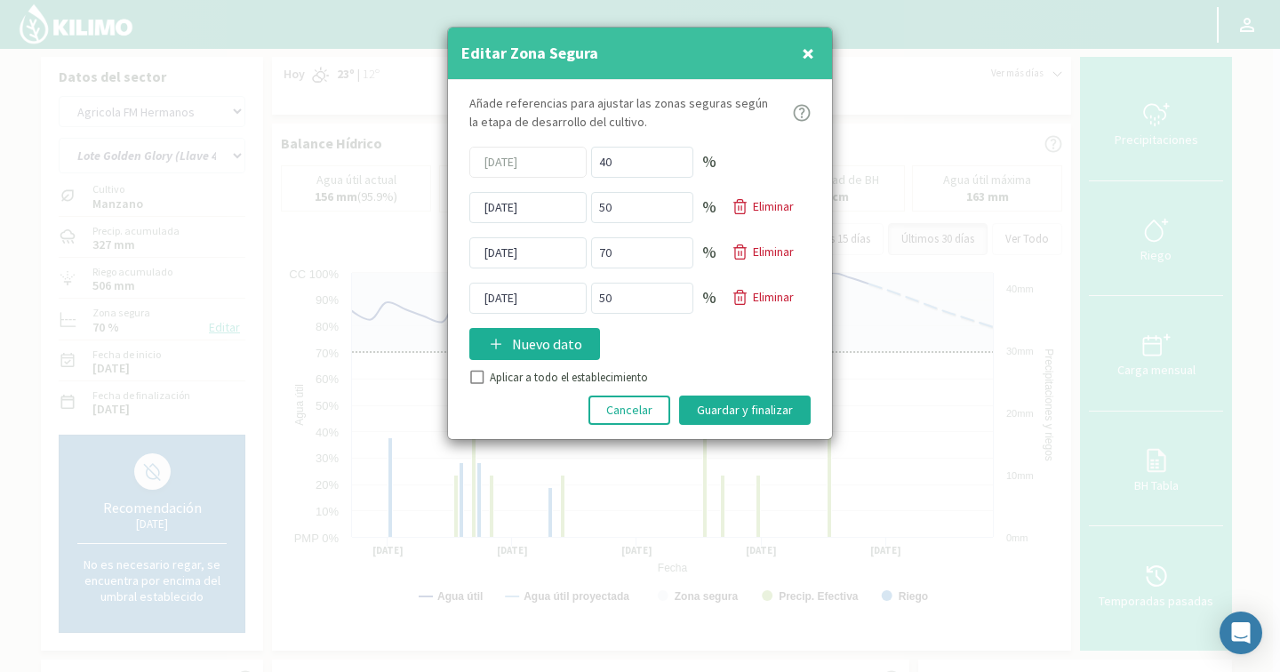
click at [482, 378] on input "Aplicar a todo el establecimiento" at bounding box center [476, 380] width 18 height 18
checkbox input "true"
click at [736, 412] on button "Guardar y finalizar" at bounding box center [745, 410] width 132 height 29
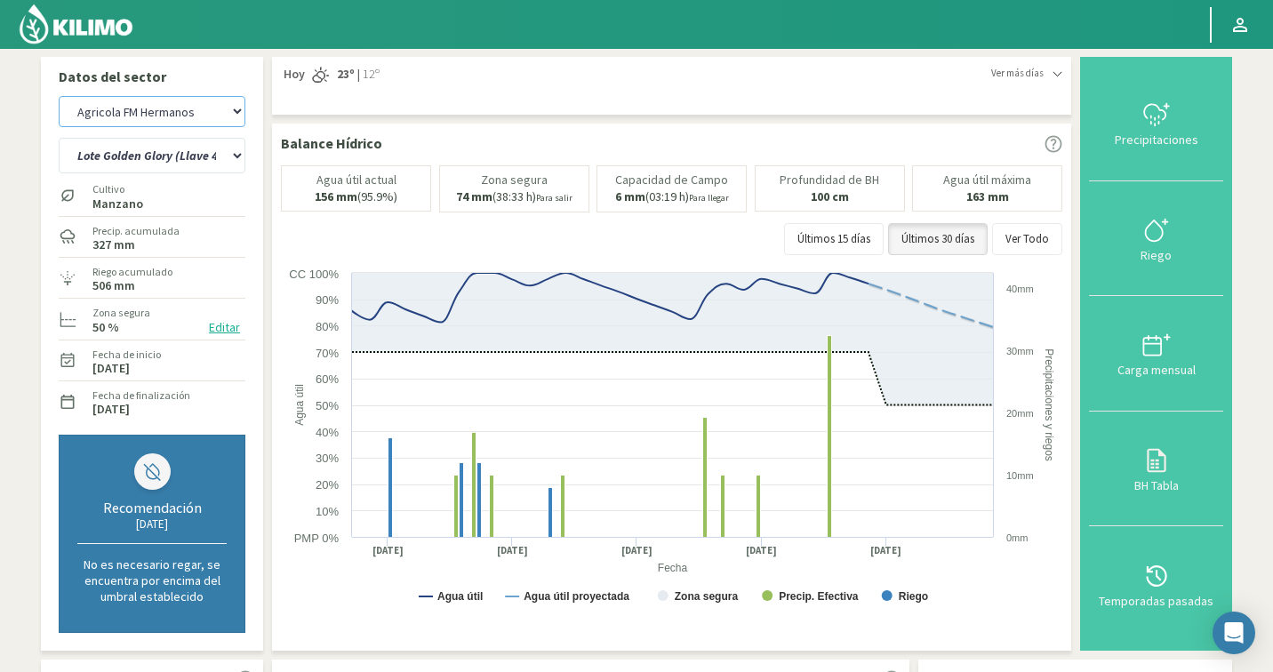
click at [137, 118] on select "Agr. Cardonal Agr. El Carmelo Agrícola Bakia Agrícola [GEOGRAPHIC_DATA] - IC Ag…" at bounding box center [152, 111] width 187 height 31
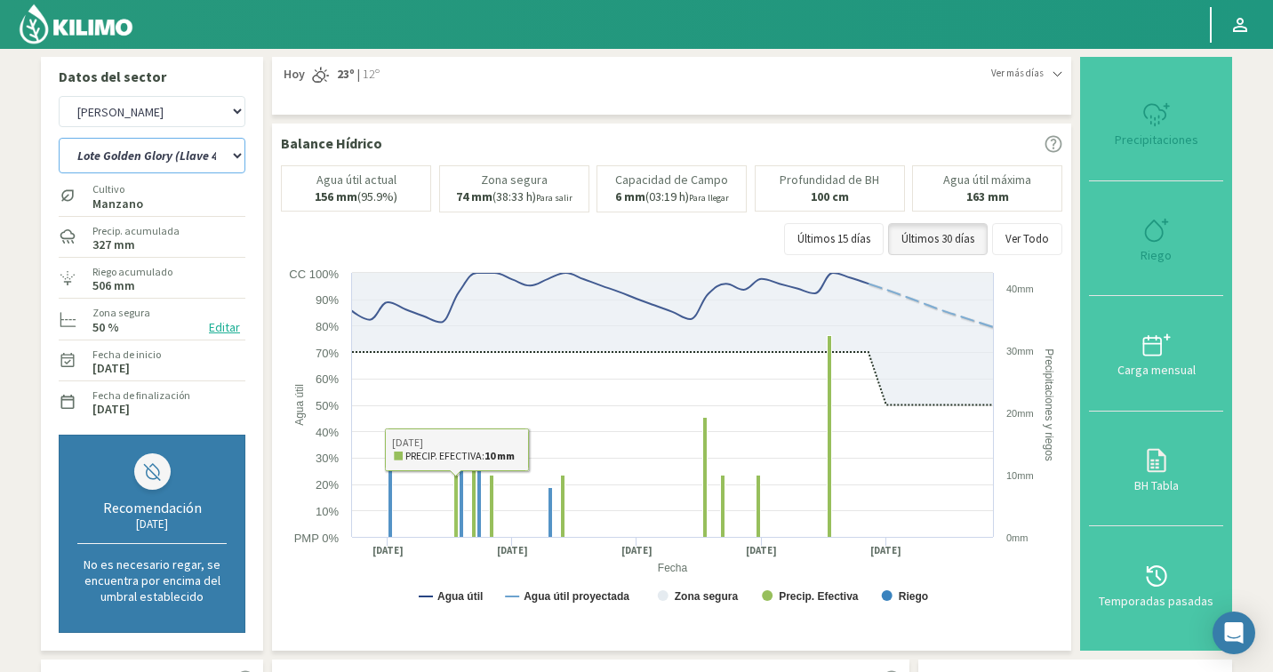
click at [191, 153] on select "Lote Golden 106 (Llave 1) Lote Golden Glory 2007 (Llave 3) Lote Golden Glory 20…" at bounding box center [152, 156] width 187 height 36
select select "380: Object"
select select "6: Object"
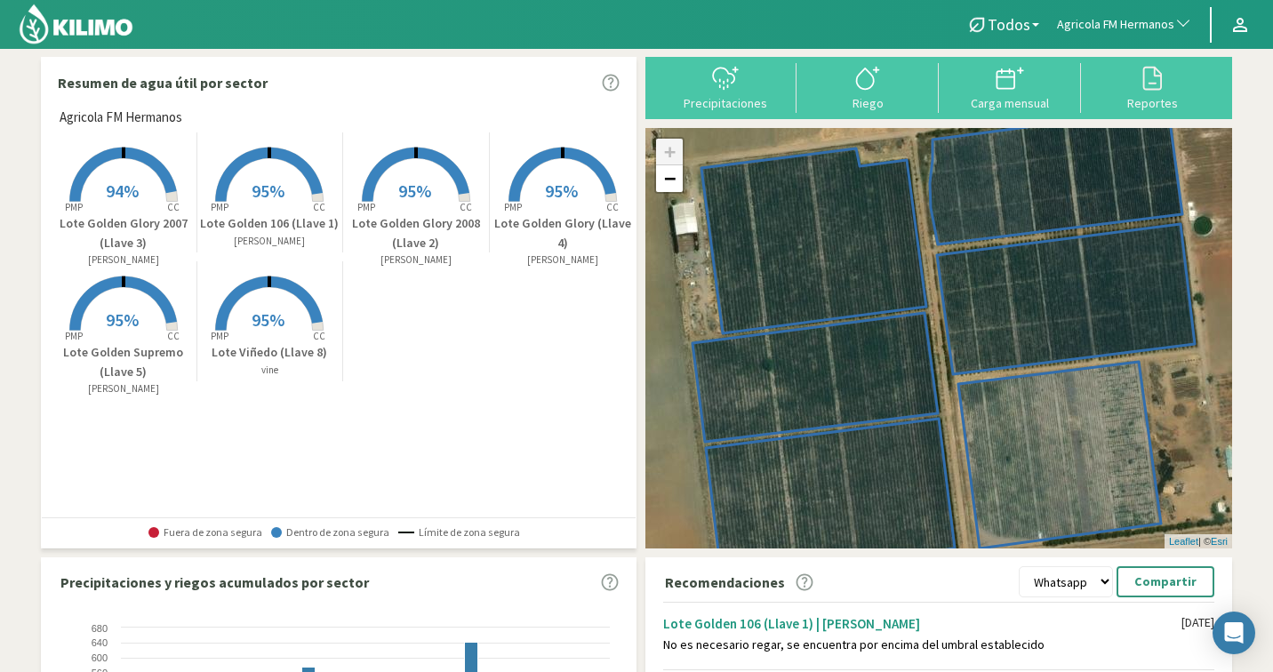
click at [1084, 26] on span "Agricola FM Hermanos" at bounding box center [1115, 25] width 117 height 18
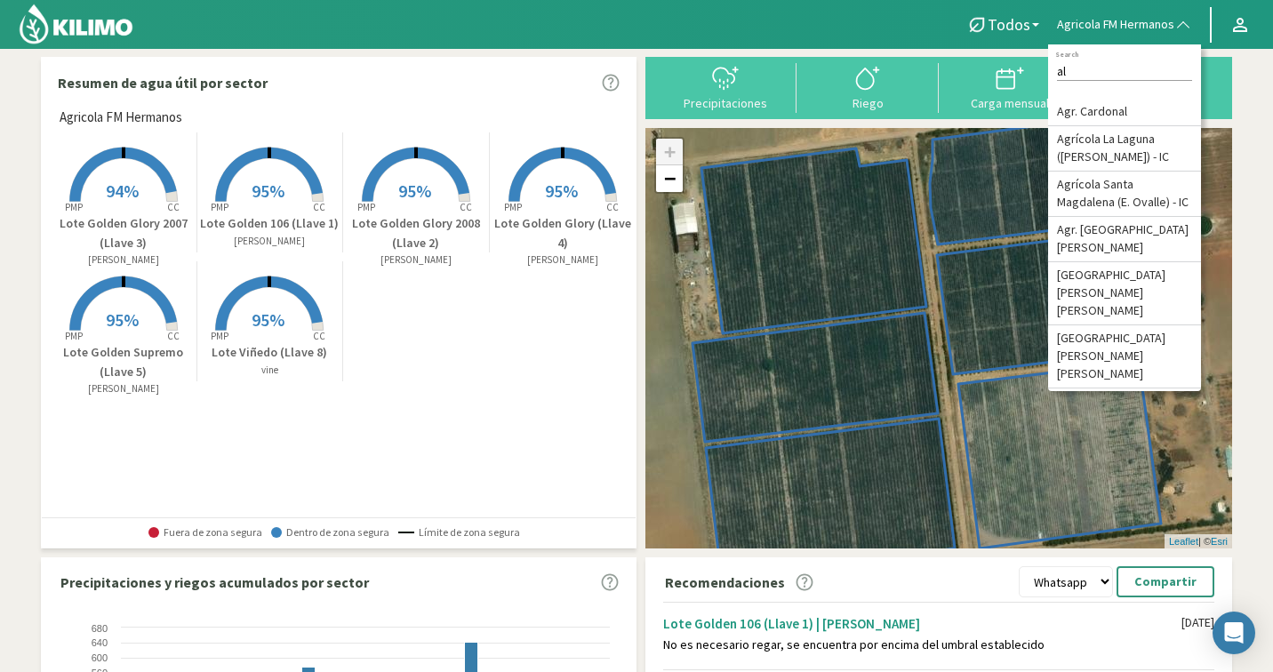
type input "a"
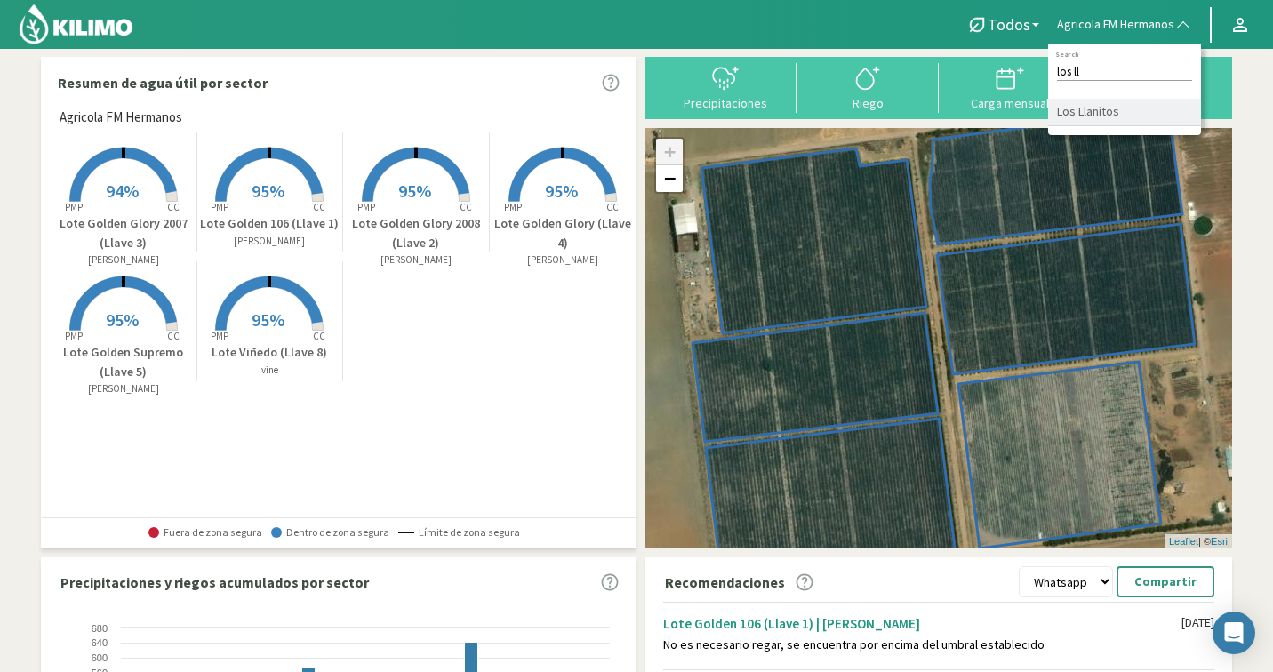
type input "los ll"
click at [1098, 114] on li "Los Llanitos" at bounding box center [1124, 113] width 153 height 28
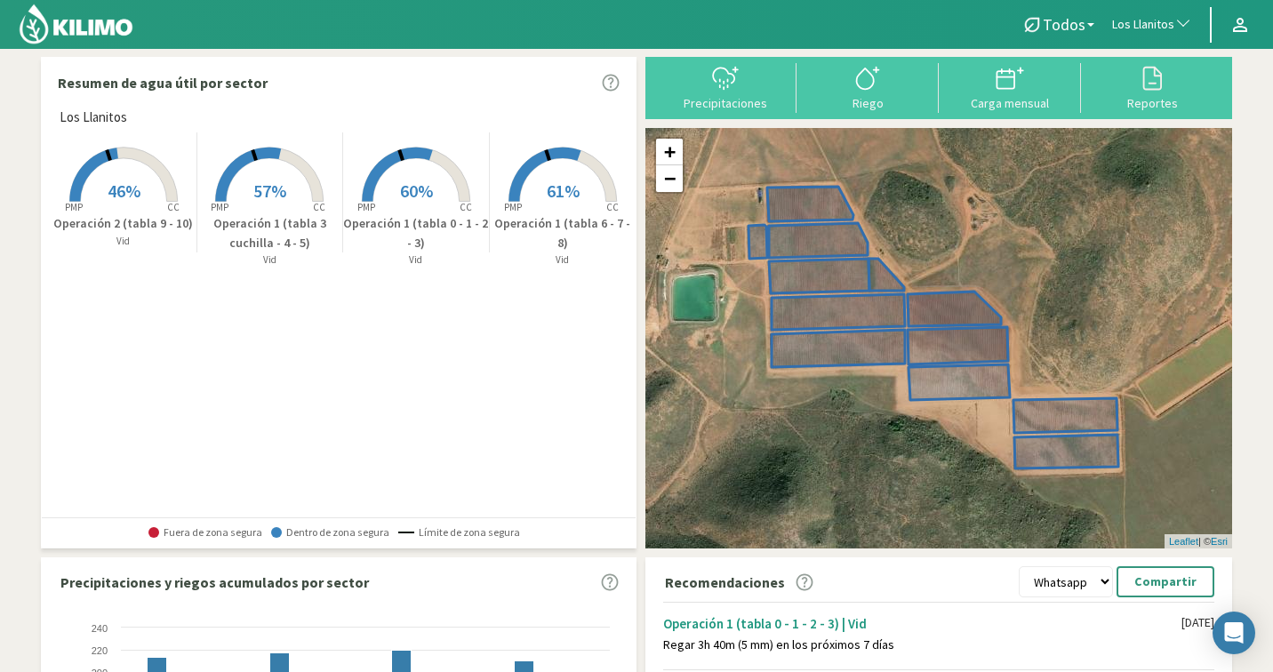
click at [382, 193] on rect at bounding box center [416, 203] width 142 height 142
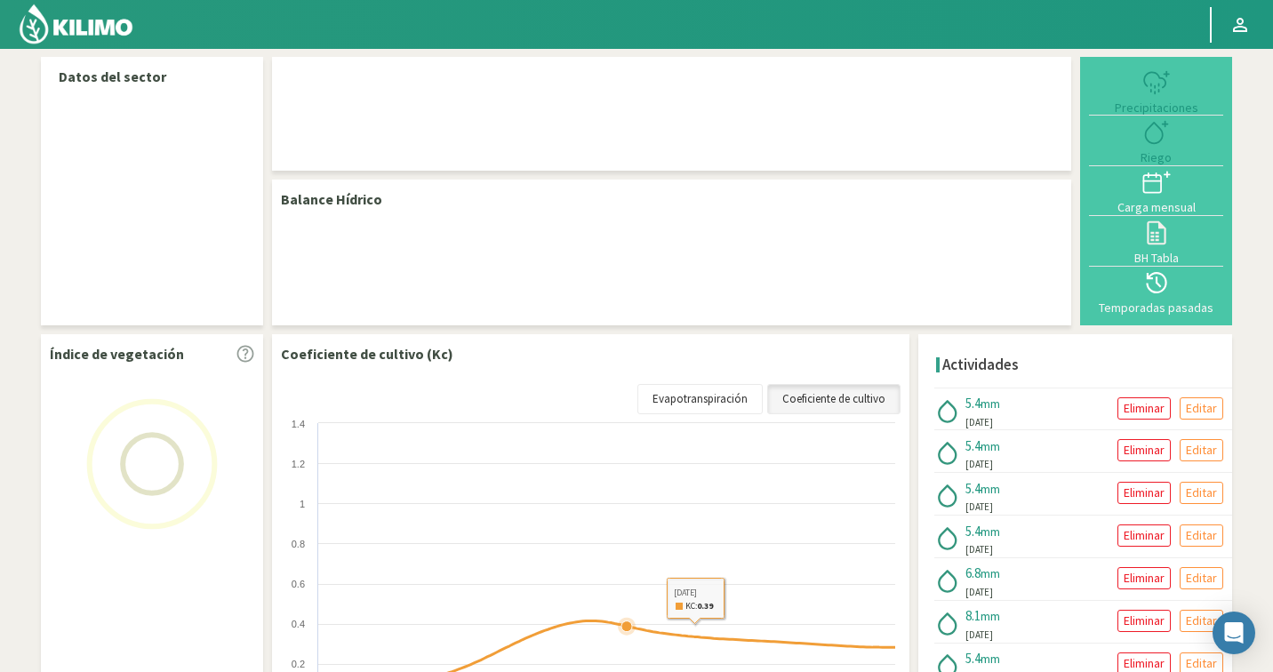
select select "203: Object"
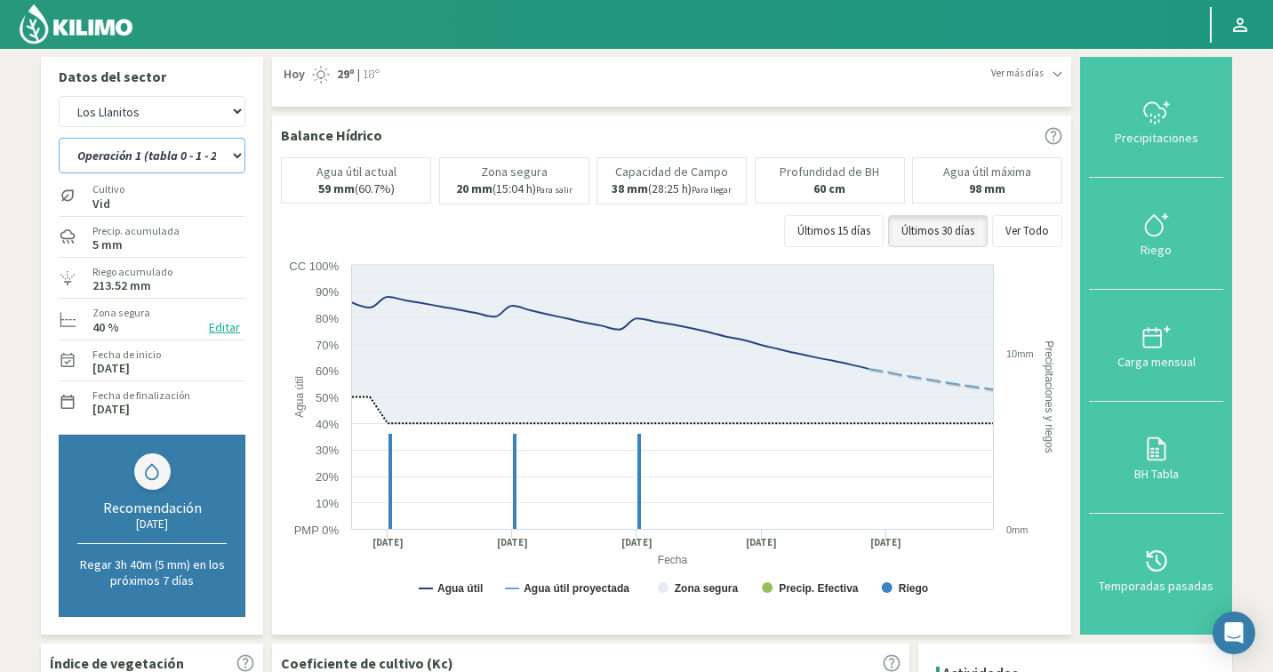
click at [97, 150] on select "Operación 1 (tabla 0 - 1 - 2 - 3) Operación 1 (tabla 3 cuchilla - 4 - 5) Operac…" at bounding box center [152, 156] width 187 height 36
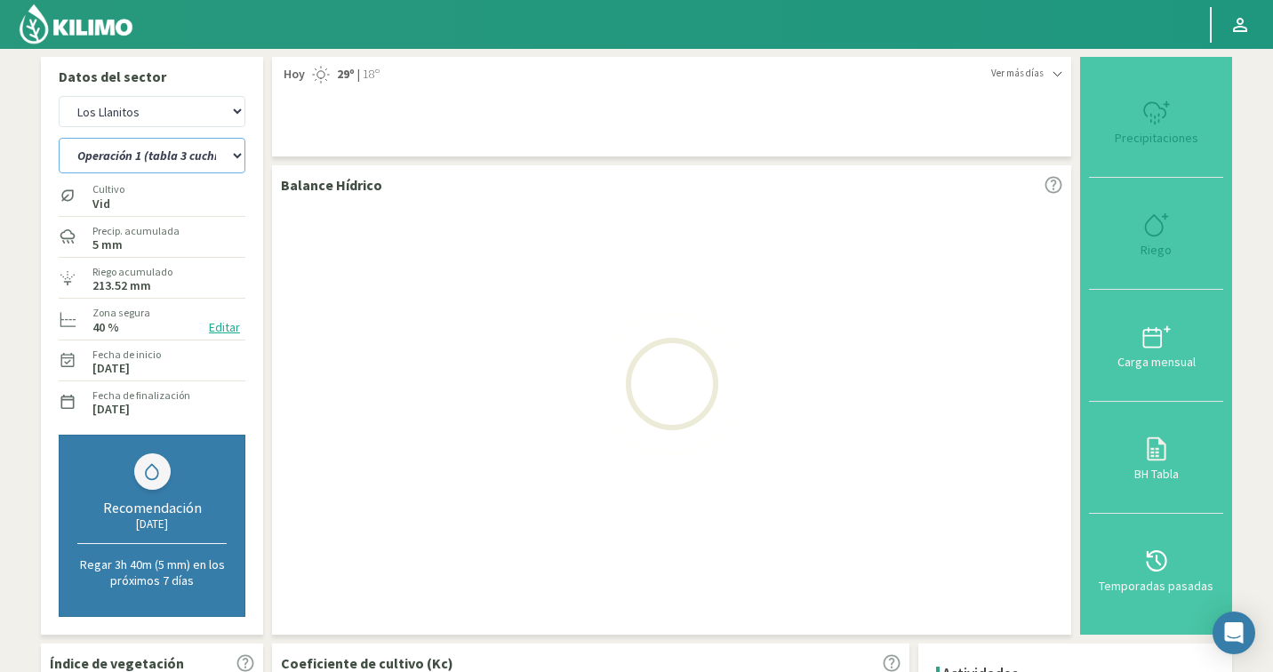
select select "0: Object"
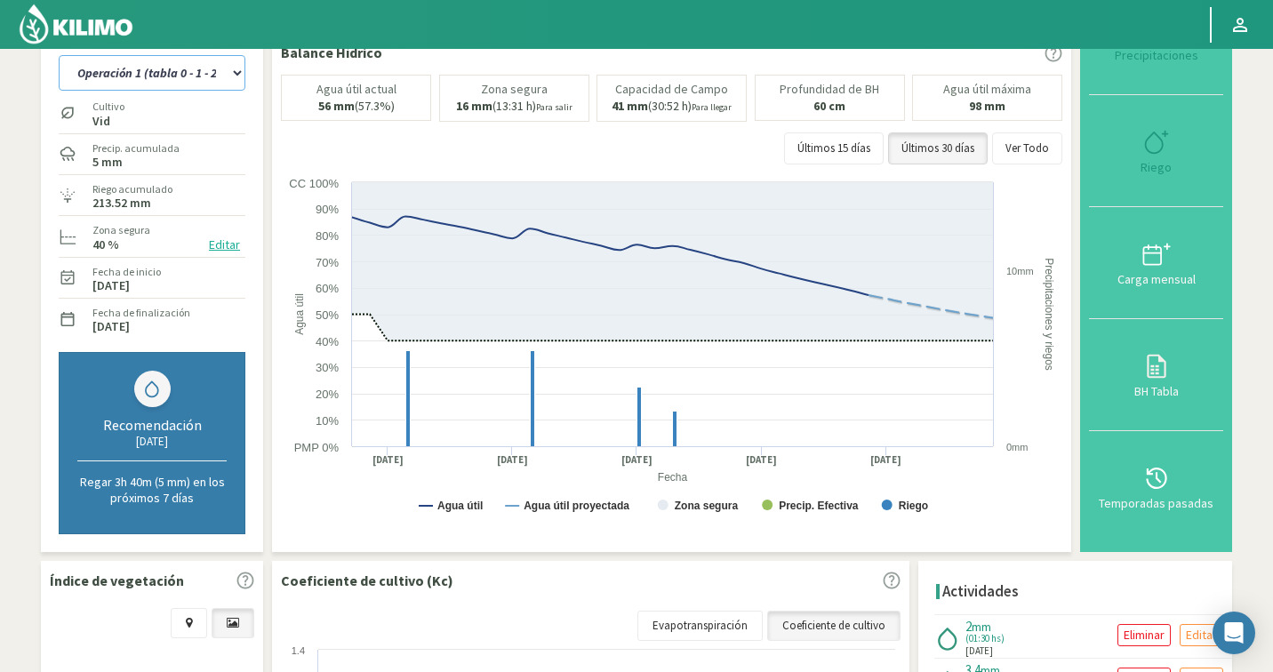
select select "482: Object"
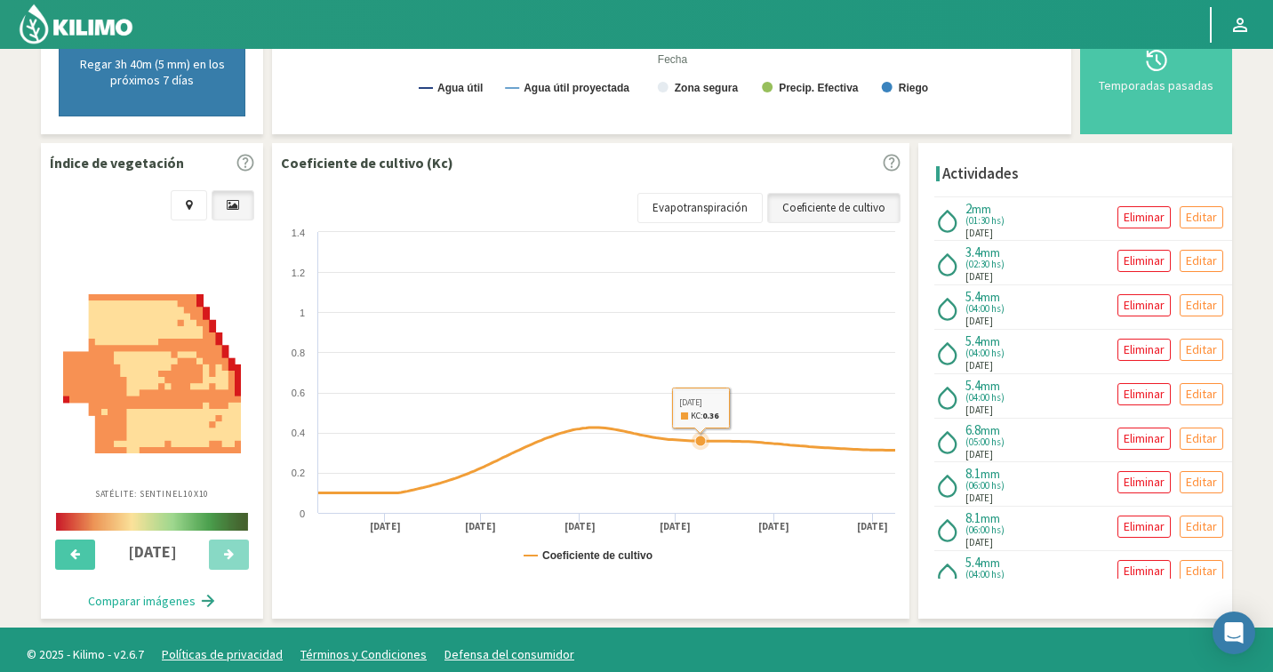
select select "5: Object"
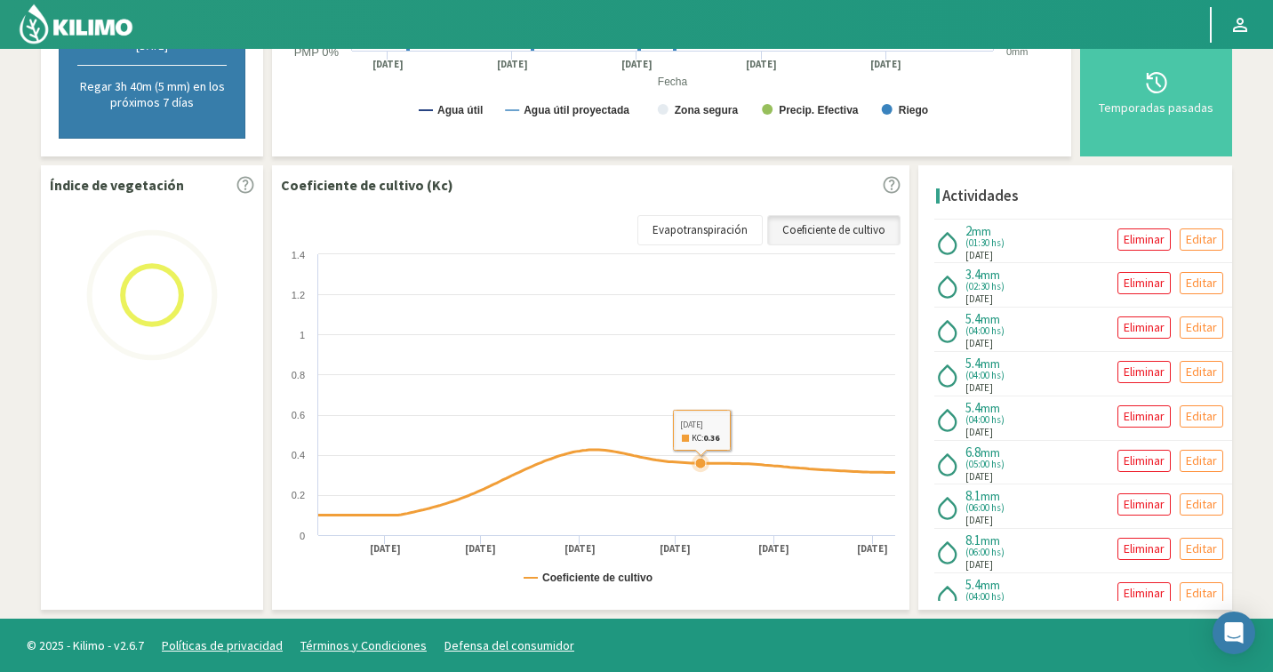
scroll to position [509, 0]
